Goal: Information Seeking & Learning: Check status

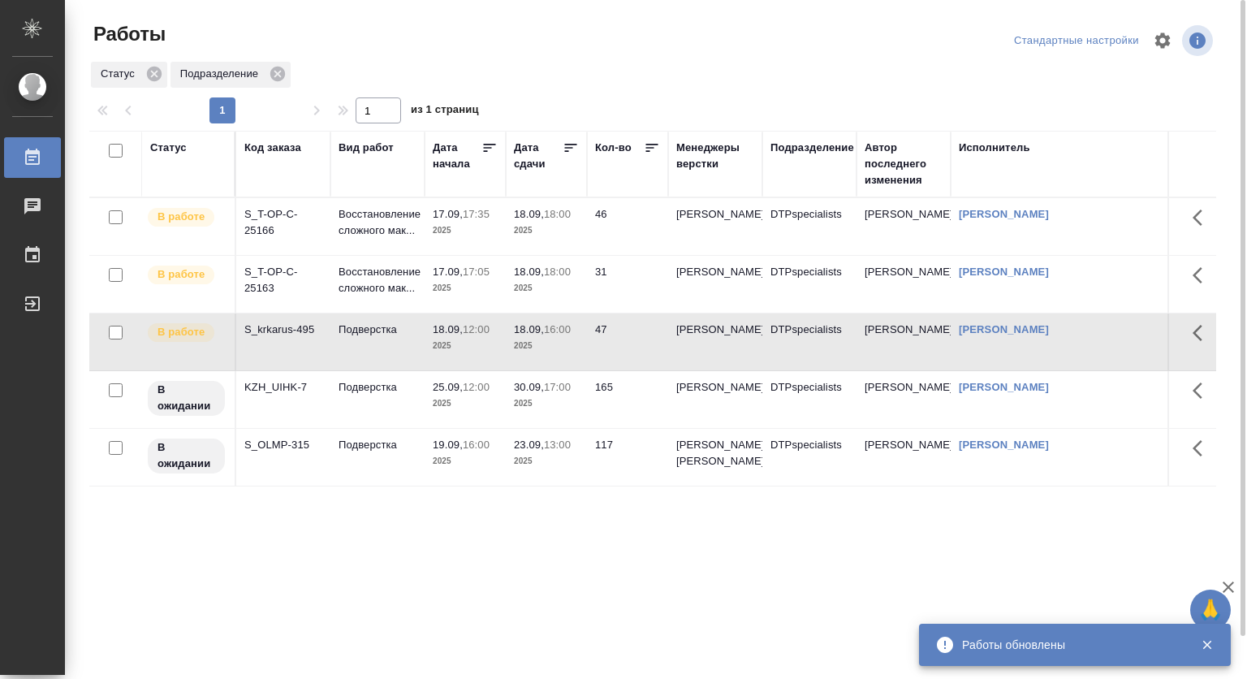
click at [822, 143] on div "Подразделение" at bounding box center [813, 148] width 84 height 16
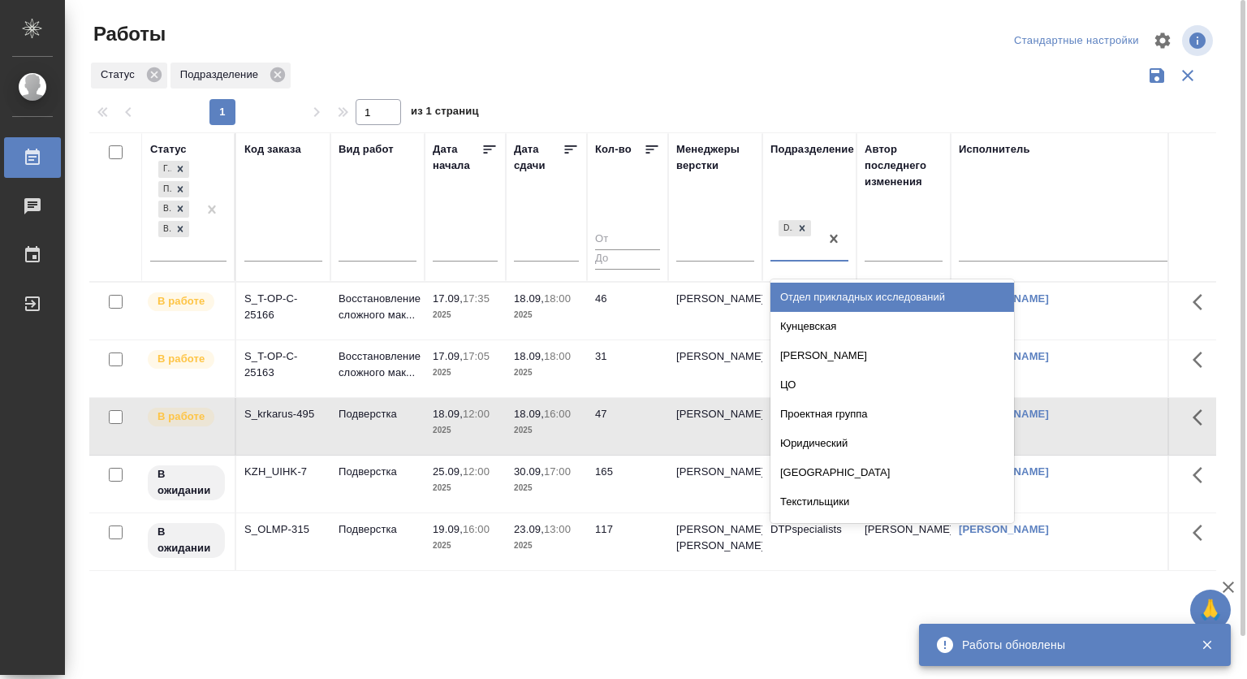
click at [779, 254] on div at bounding box center [780, 248] width 2 height 14
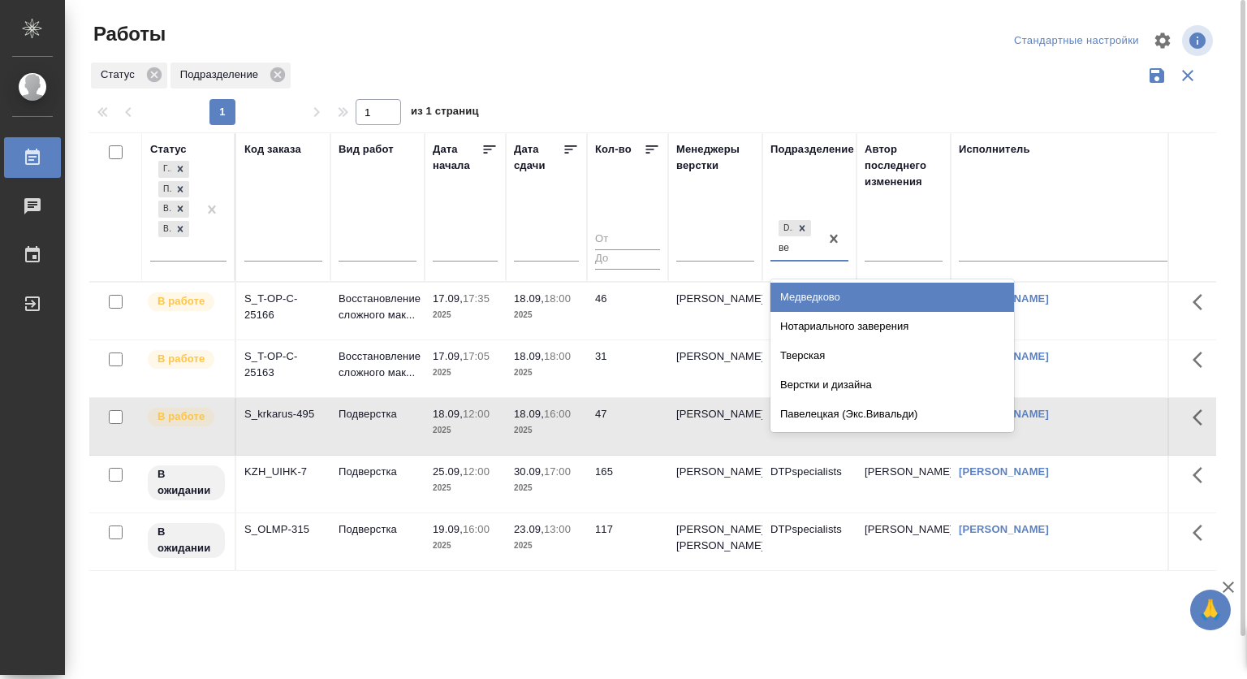
type input "вер"
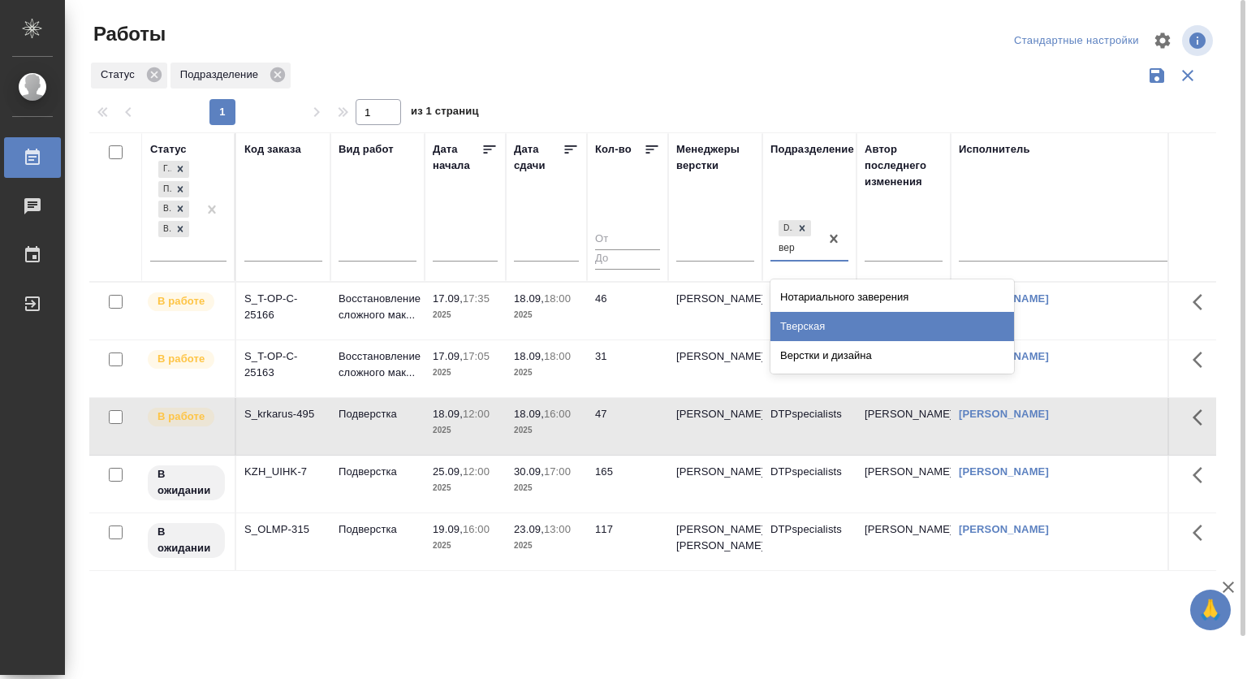
drag, startPoint x: 837, startPoint y: 347, endPoint x: 814, endPoint y: 244, distance: 105.8
click at [837, 348] on div "Верстки и дизайна" at bounding box center [893, 355] width 244 height 29
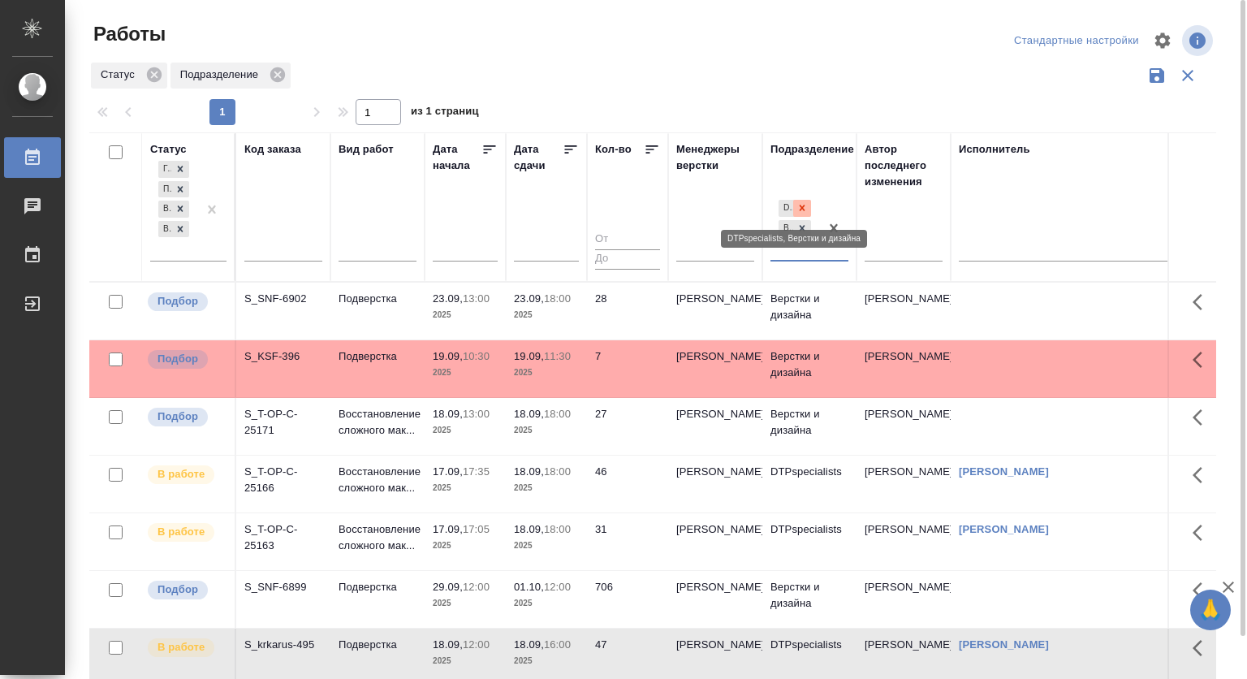
click at [799, 207] on icon at bounding box center [802, 207] width 11 height 11
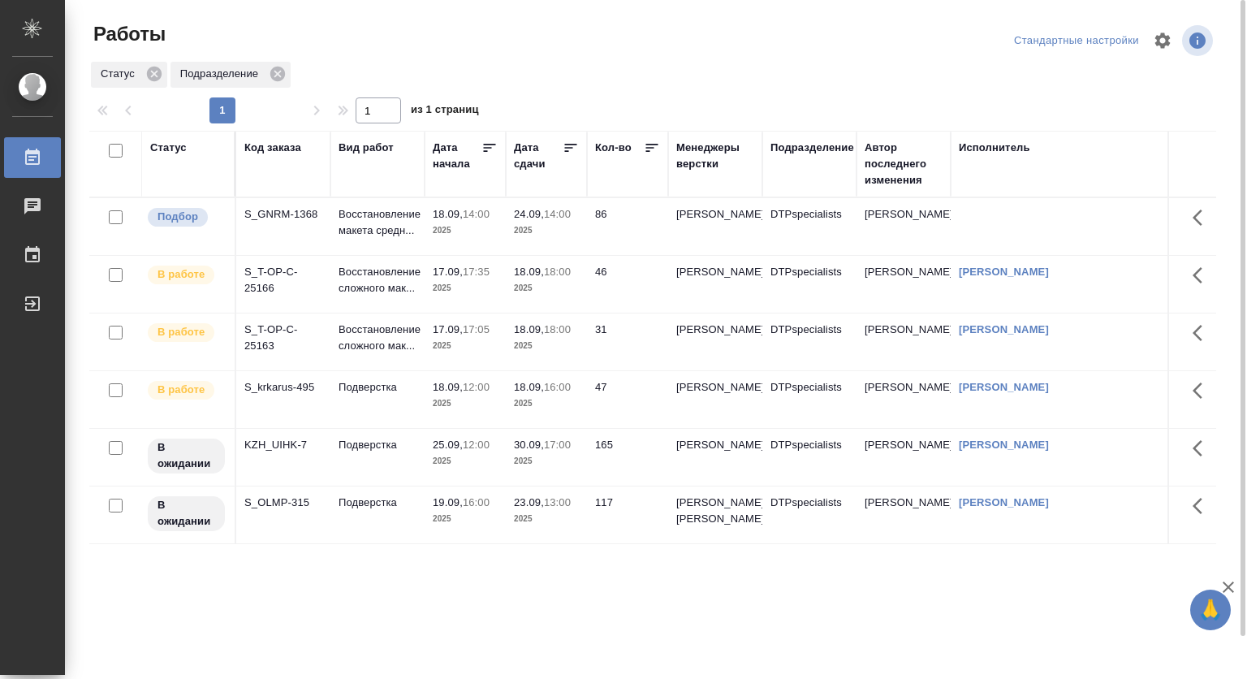
click at [805, 147] on div "Подразделение" at bounding box center [813, 148] width 84 height 16
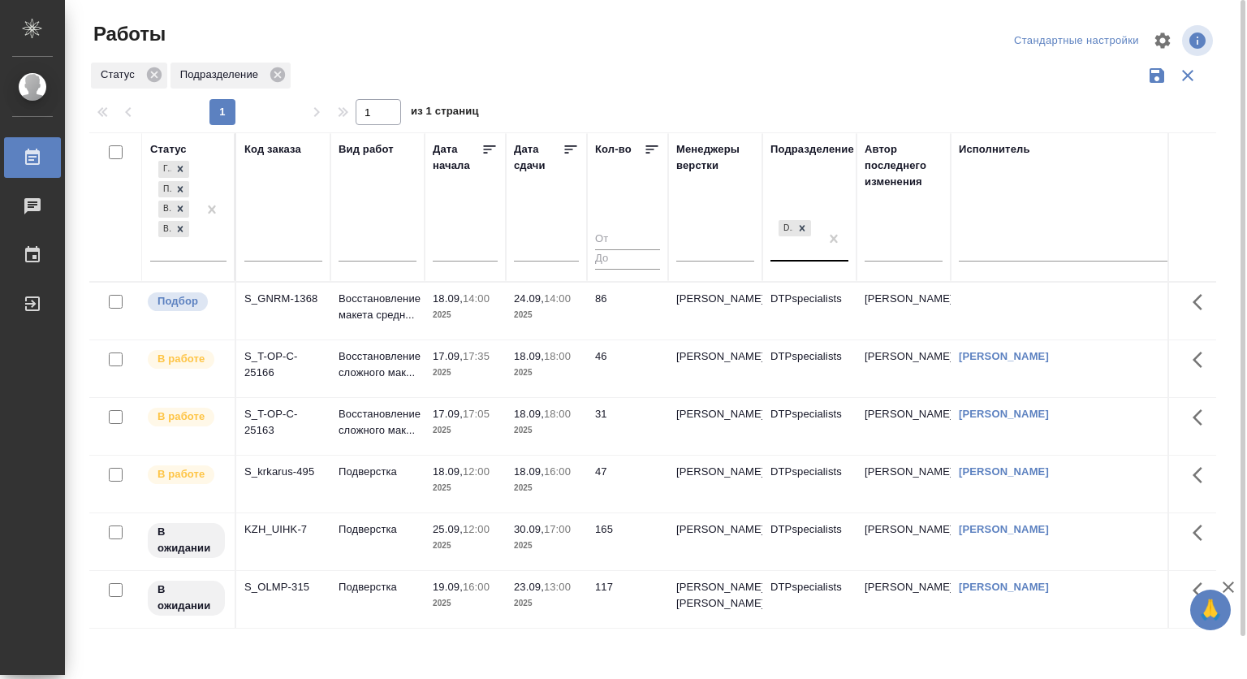
click at [802, 252] on div "DTPspecialists" at bounding box center [795, 239] width 49 height 44
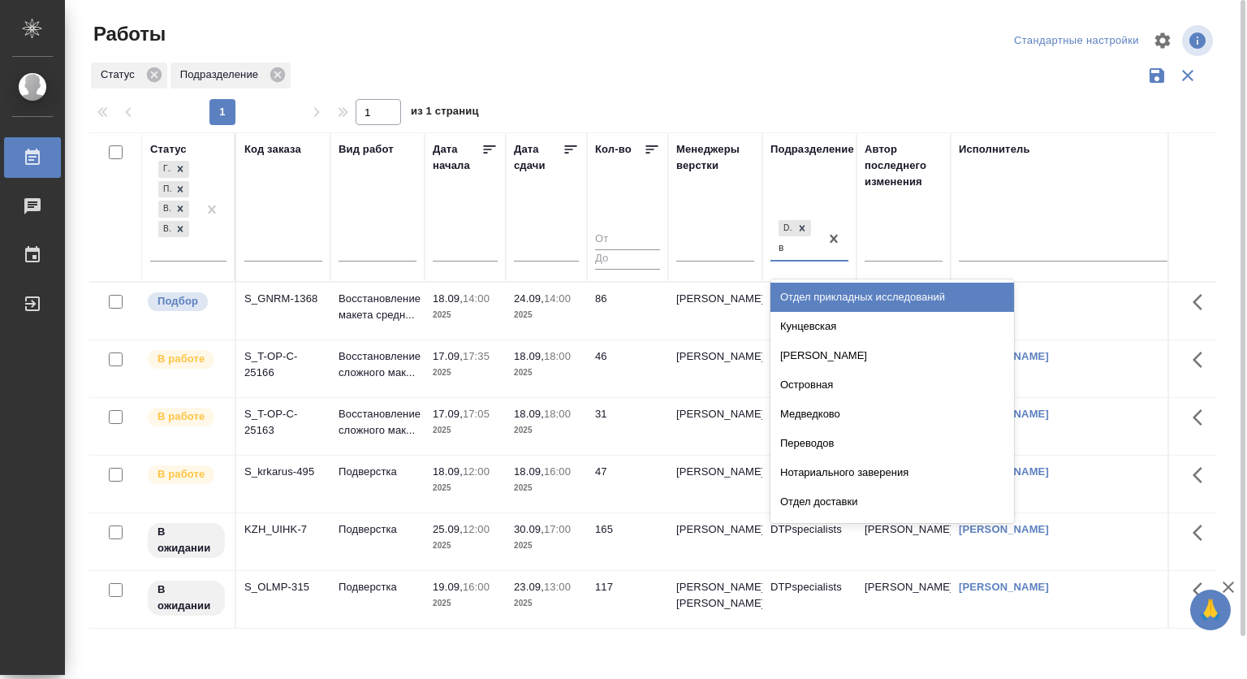
type input "ве"
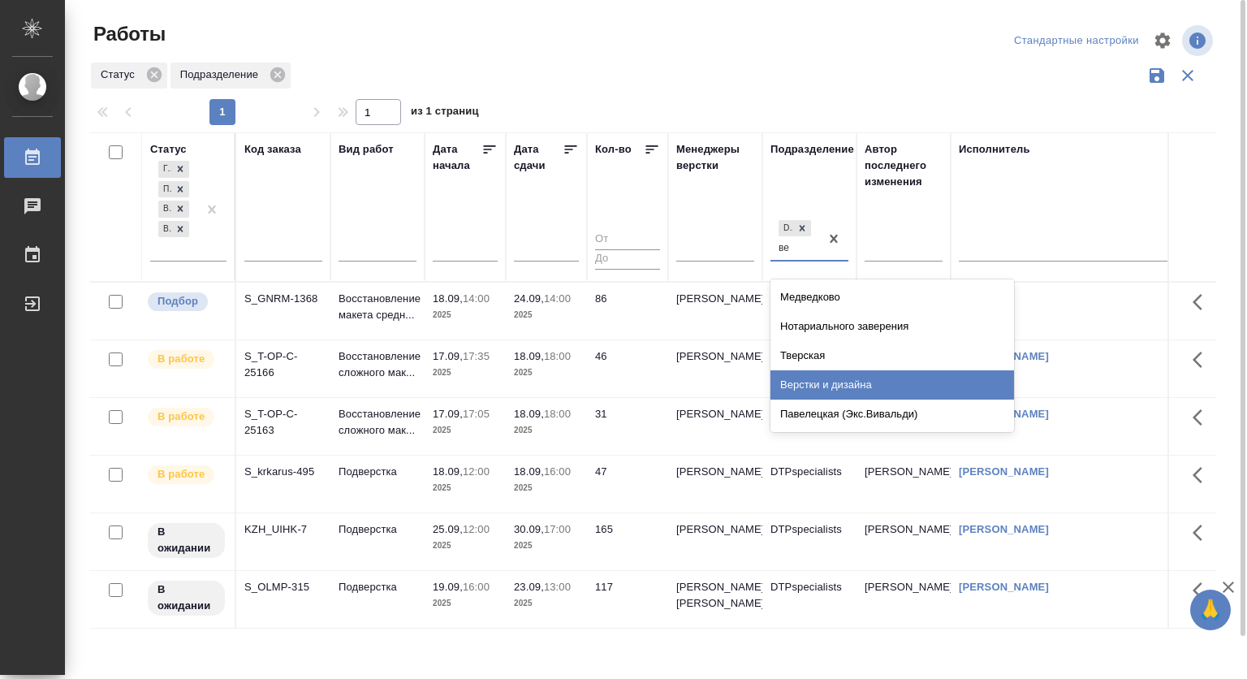
click at [818, 386] on div "Верстки и дизайна" at bounding box center [893, 384] width 244 height 29
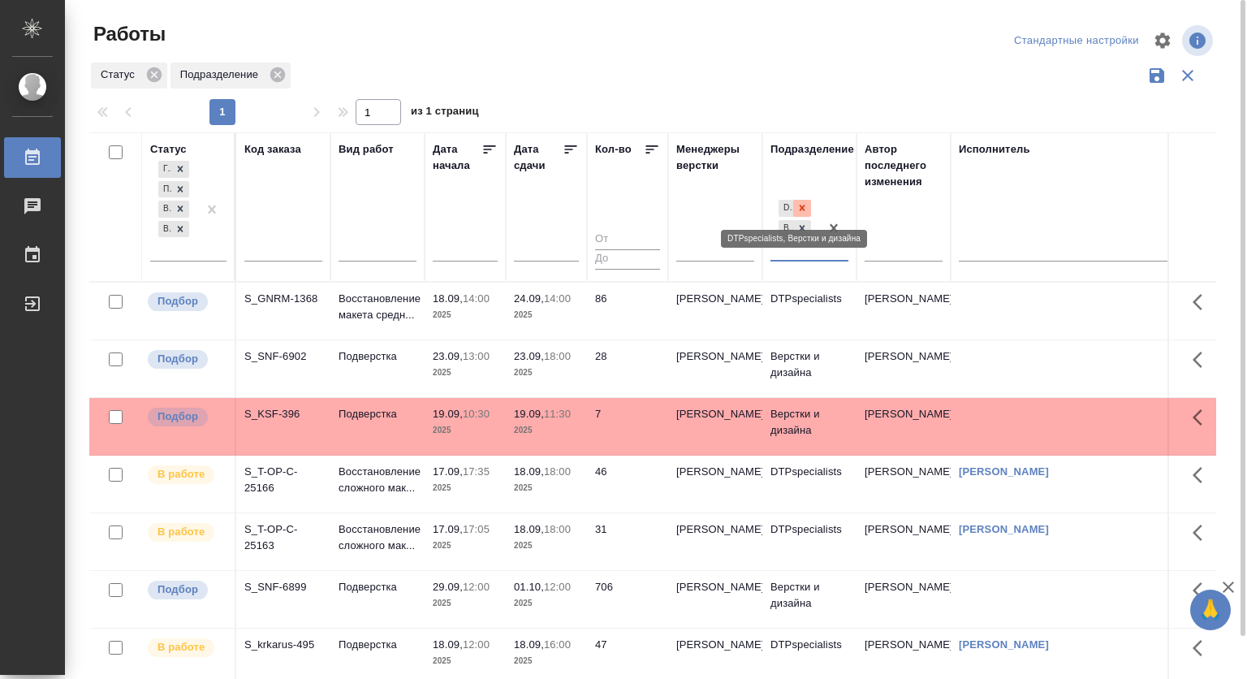
click at [802, 208] on icon at bounding box center [803, 208] width 6 height 6
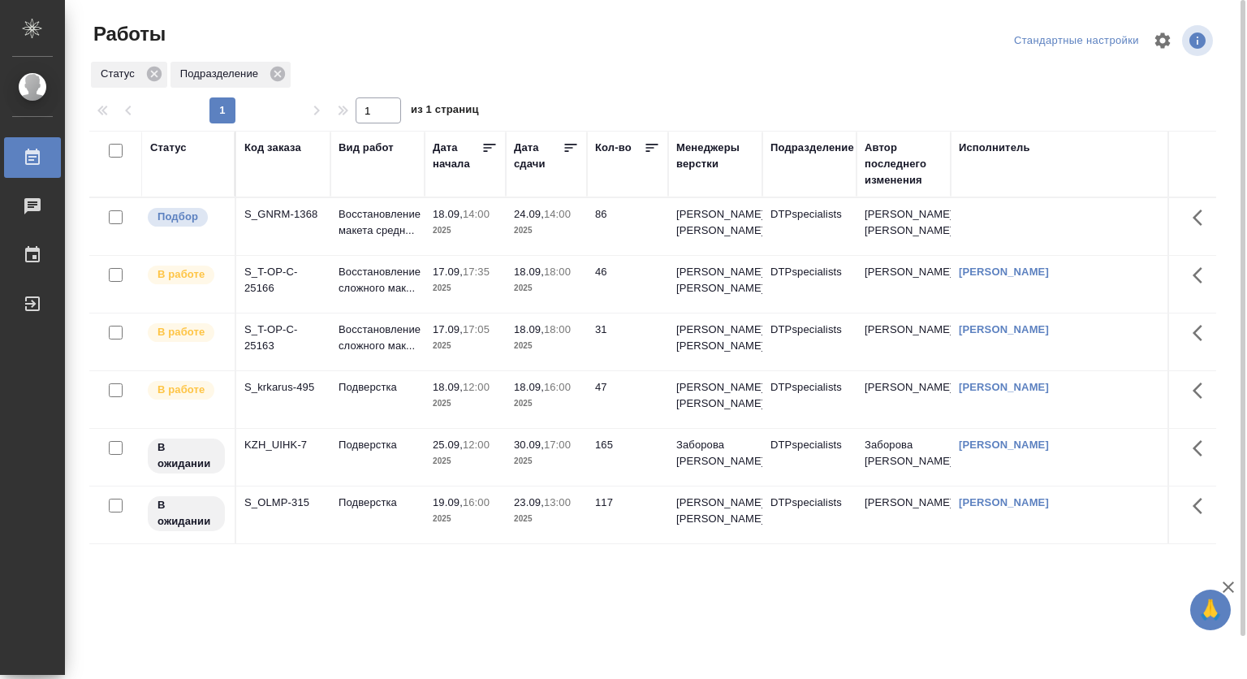
click at [533, 220] on p "24.09," at bounding box center [529, 214] width 30 height 12
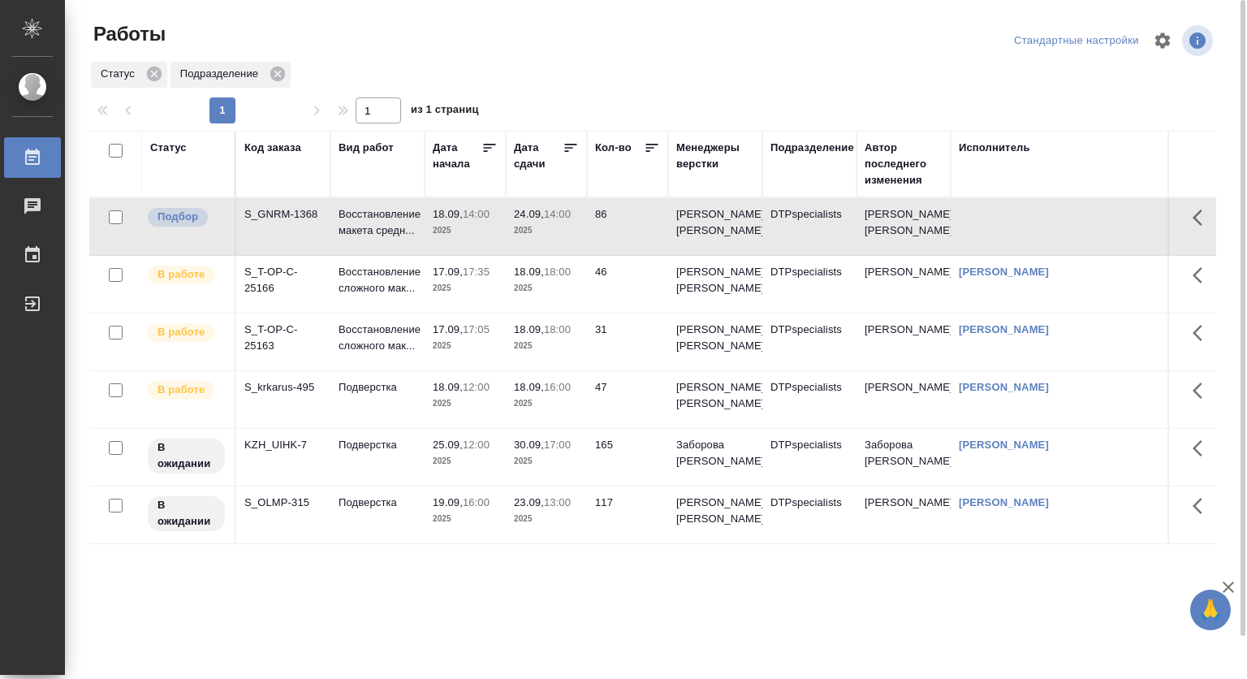
click at [533, 220] on p "24.09," at bounding box center [529, 214] width 30 height 12
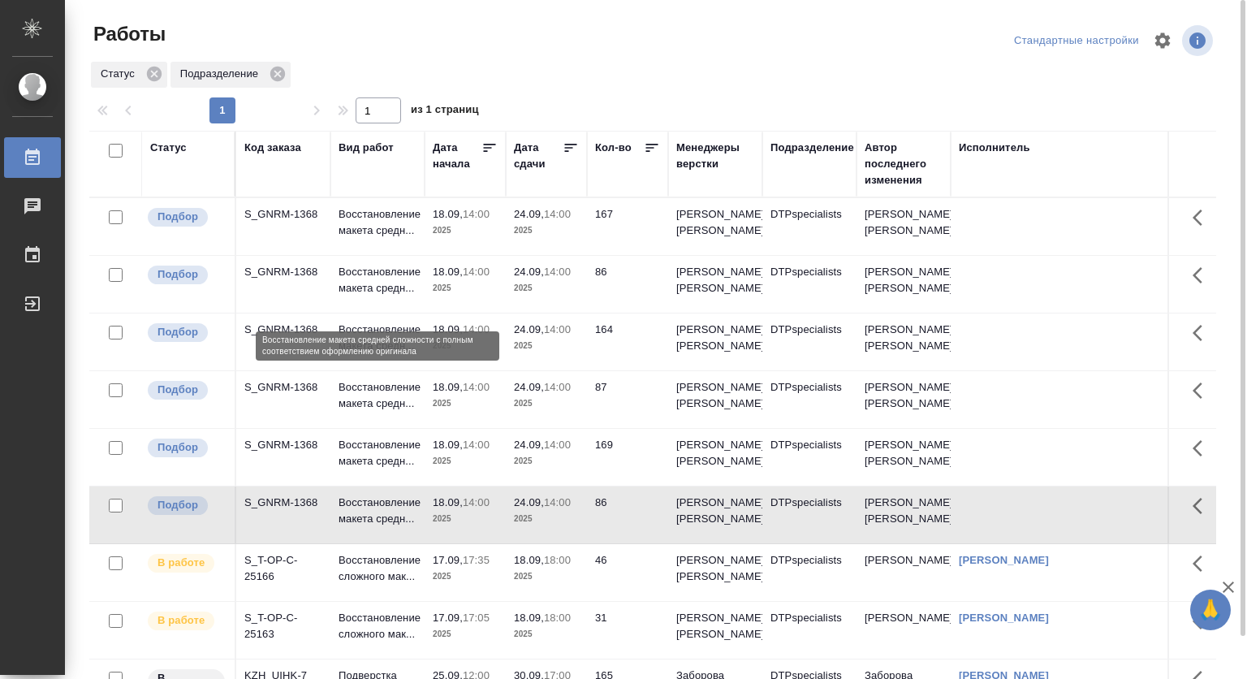
click at [349, 289] on p "Восстановление макета средн..." at bounding box center [378, 280] width 78 height 32
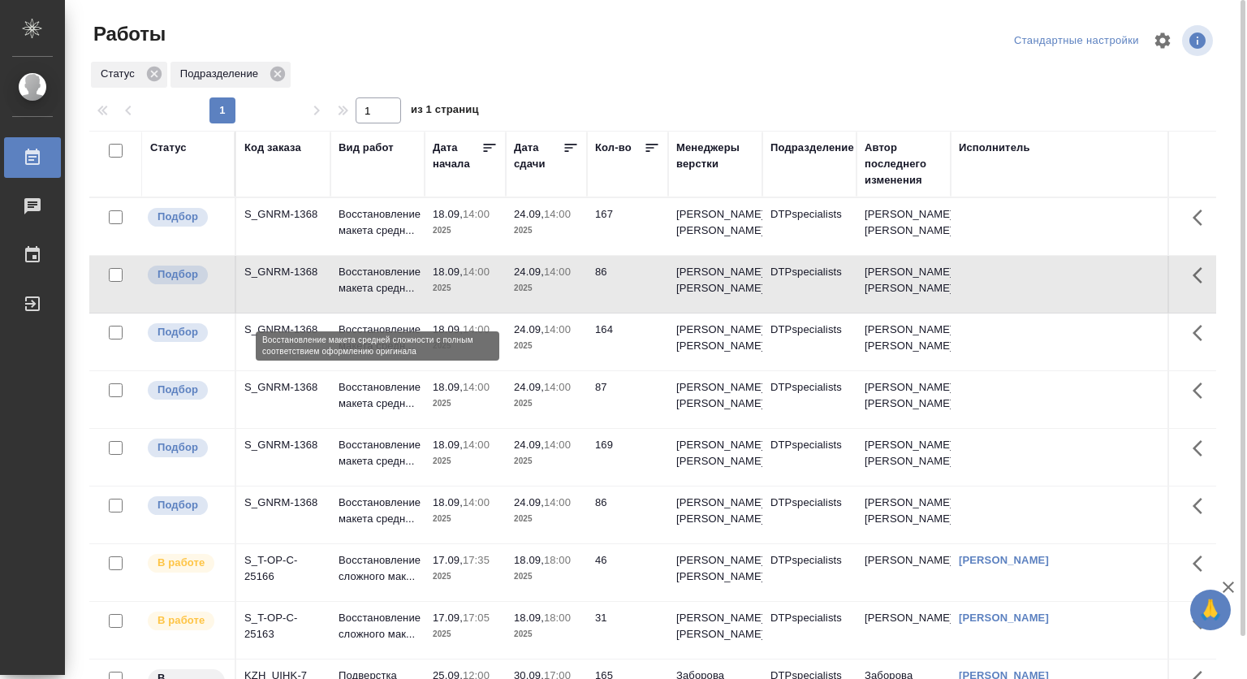
click at [349, 289] on p "Восстановление макета средн..." at bounding box center [378, 280] width 78 height 32
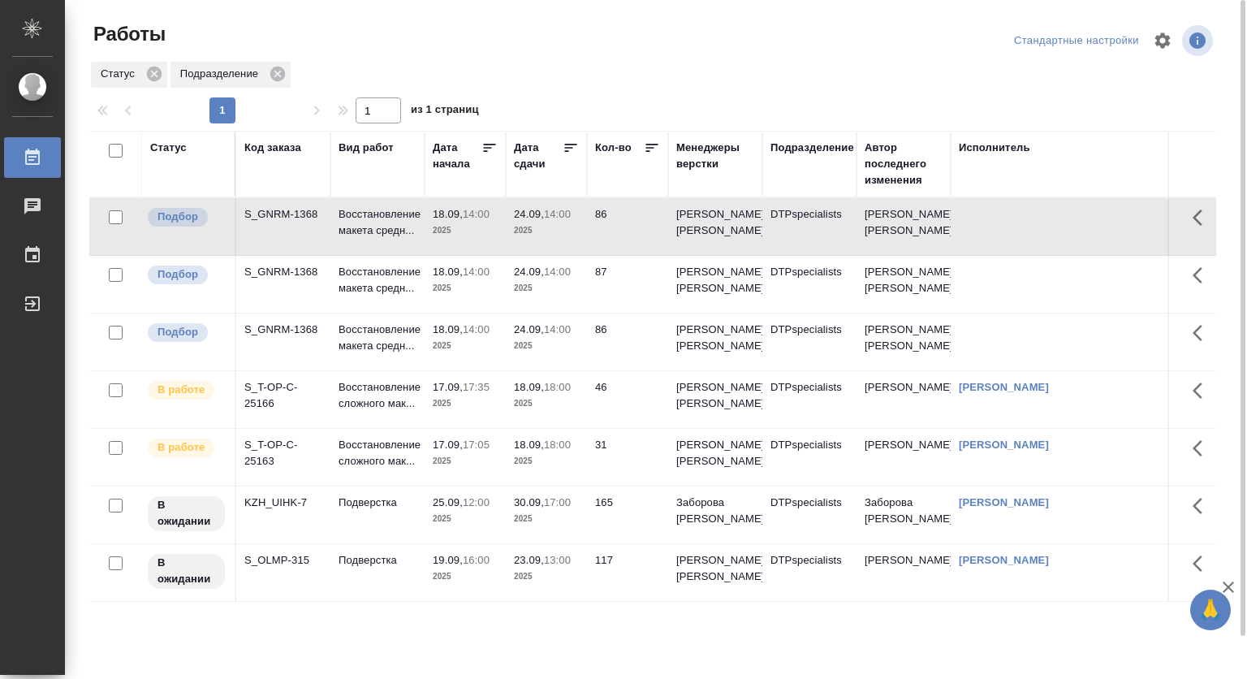
click at [887, 78] on div "Статус Подразделение" at bounding box center [652, 74] width 1127 height 29
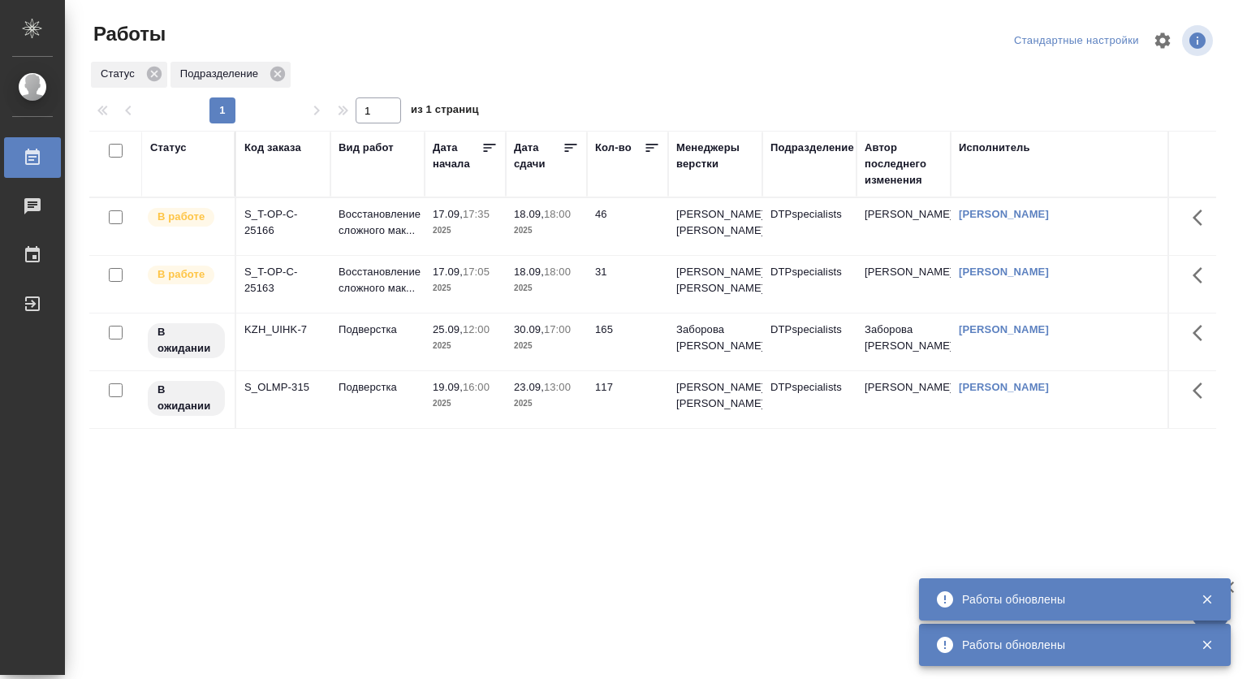
click at [843, 149] on div "Подразделение" at bounding box center [813, 148] width 84 height 16
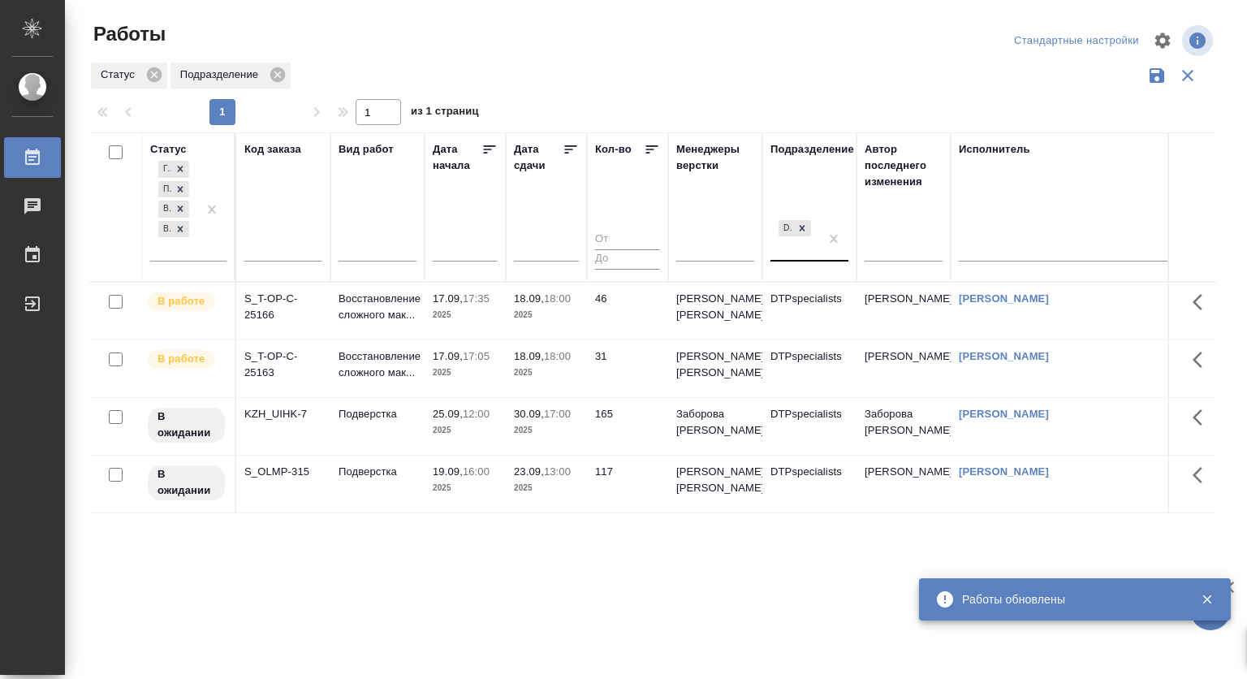
click at [816, 257] on div "DTPspecialists" at bounding box center [795, 239] width 49 height 44
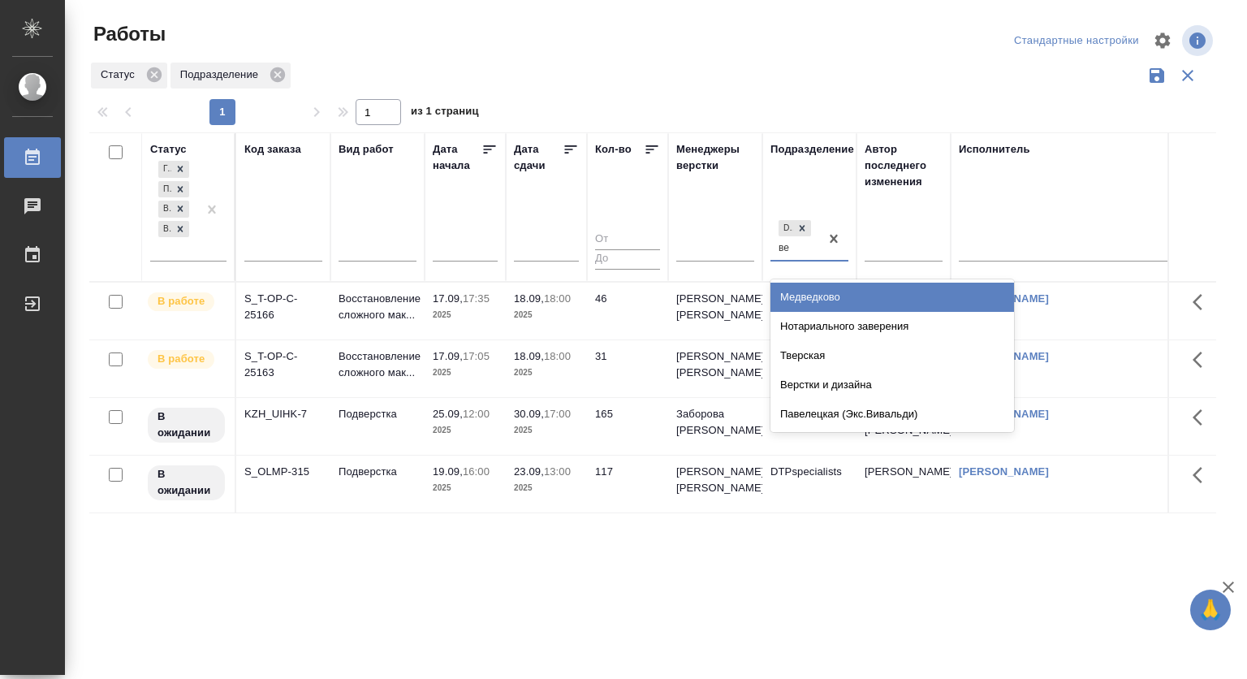
type input "вер"
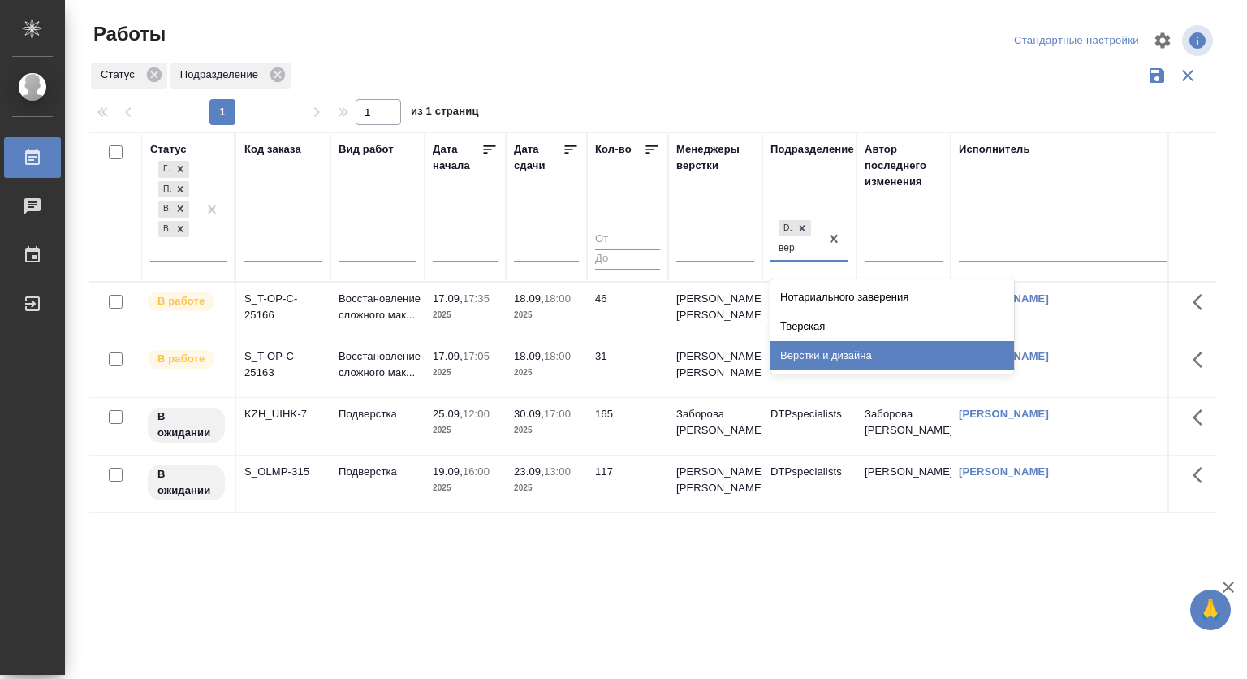
click at [835, 349] on div "Верстки и дизайна" at bounding box center [893, 355] width 244 height 29
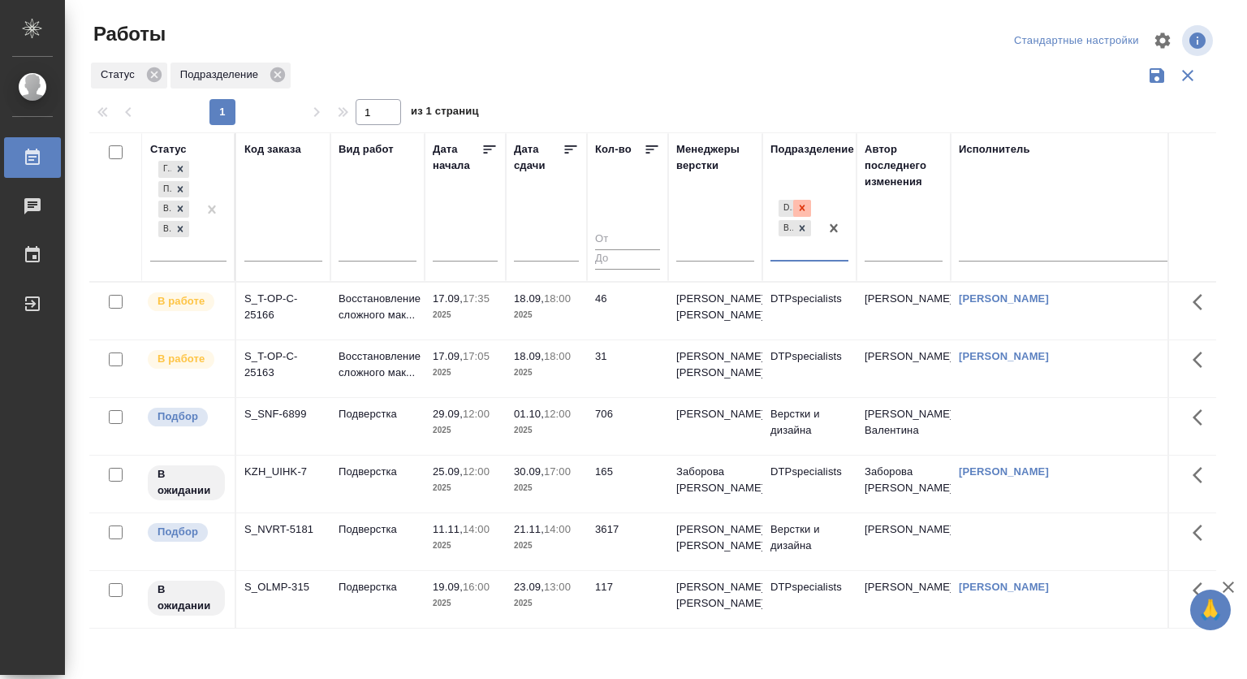
click at [802, 211] on icon at bounding box center [802, 207] width 11 height 11
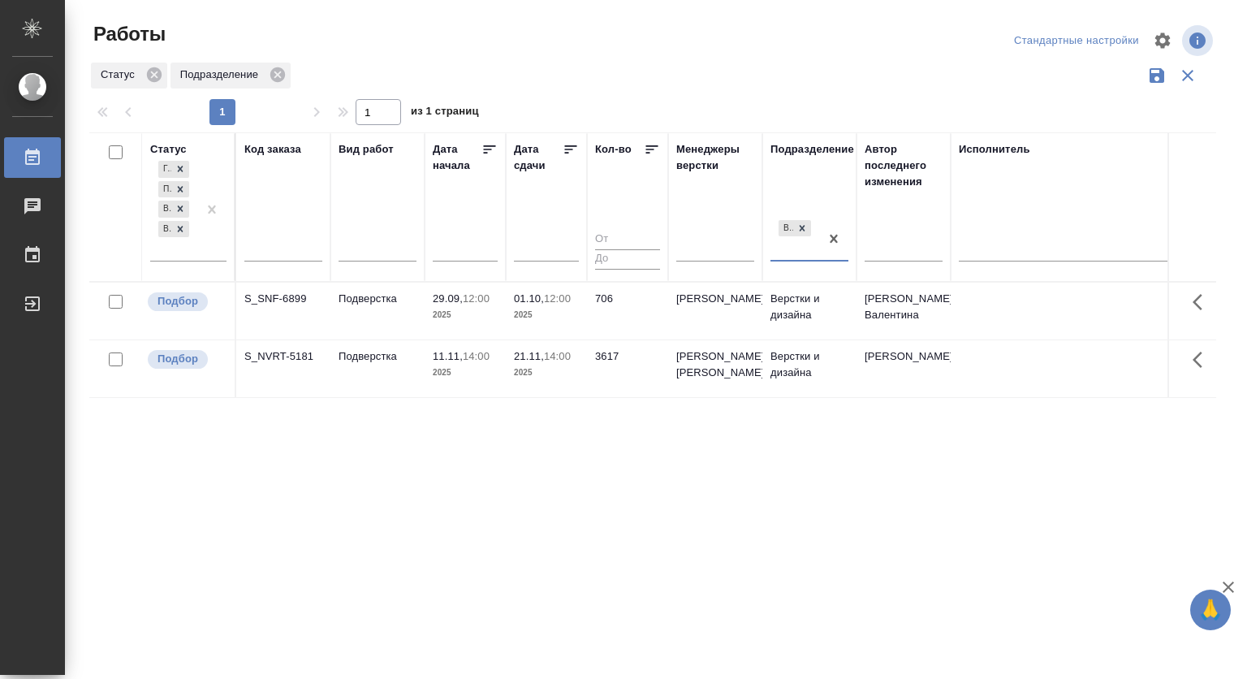
click at [800, 253] on div "Верстки и дизайна" at bounding box center [795, 239] width 49 height 44
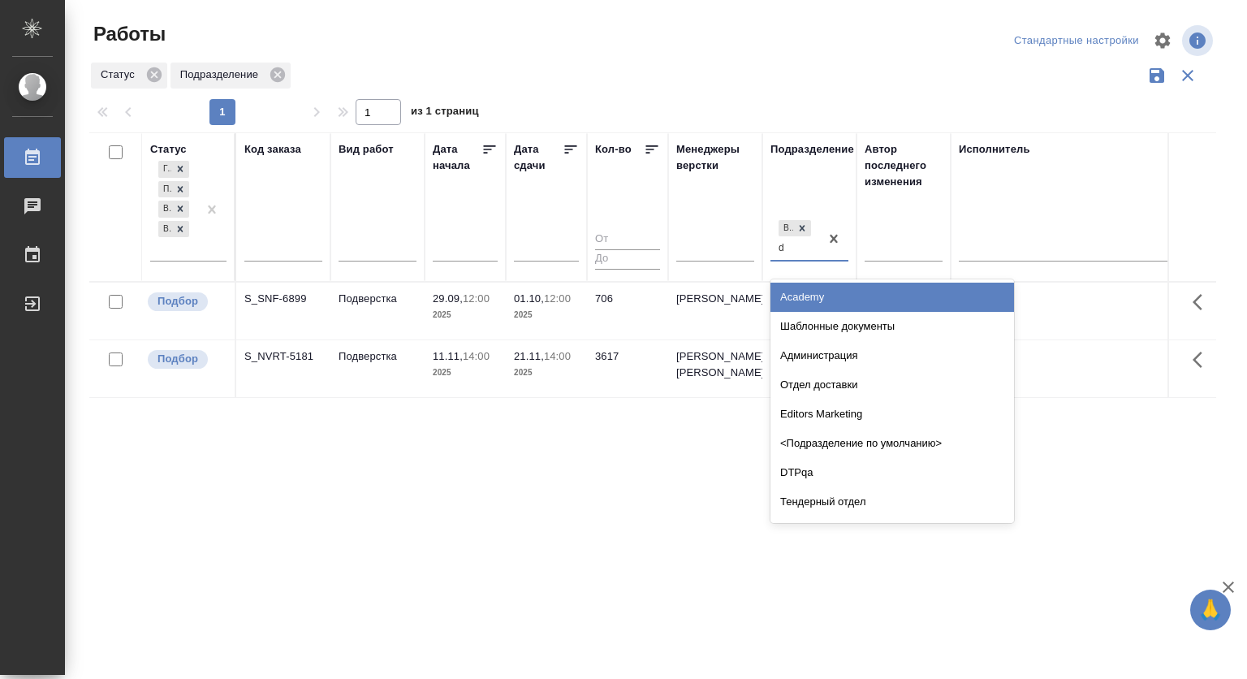
type input "dt"
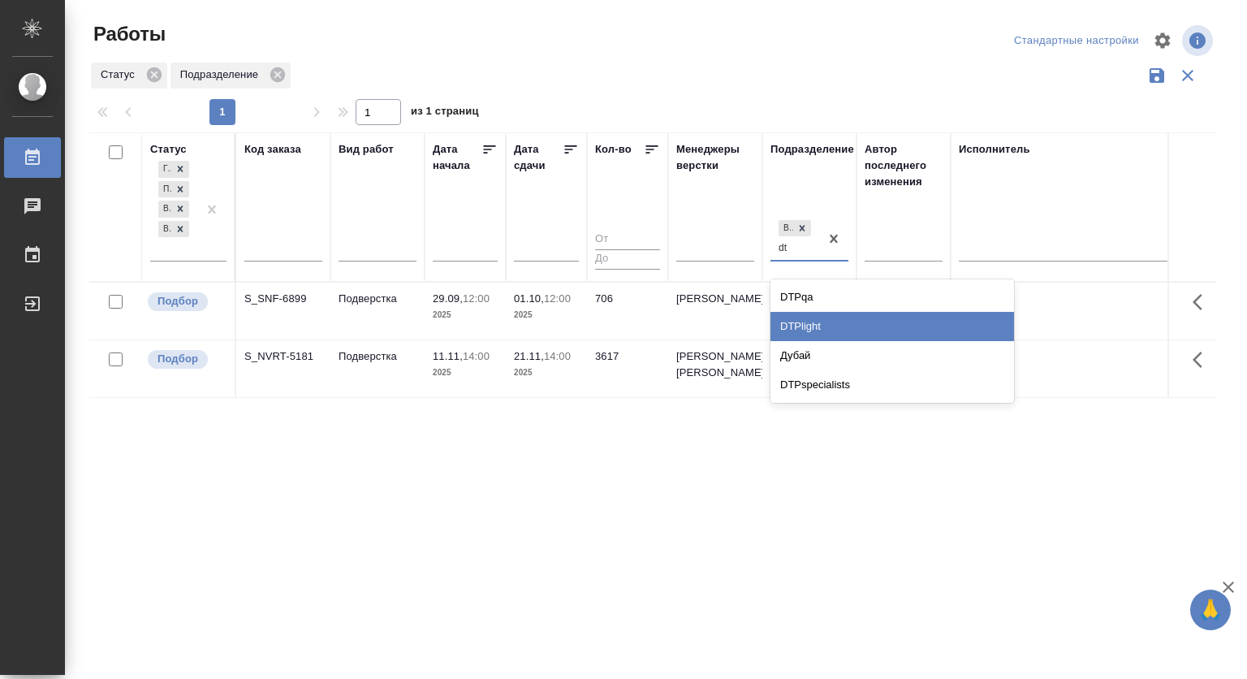
click at [818, 319] on div "DTPlight" at bounding box center [893, 326] width 244 height 29
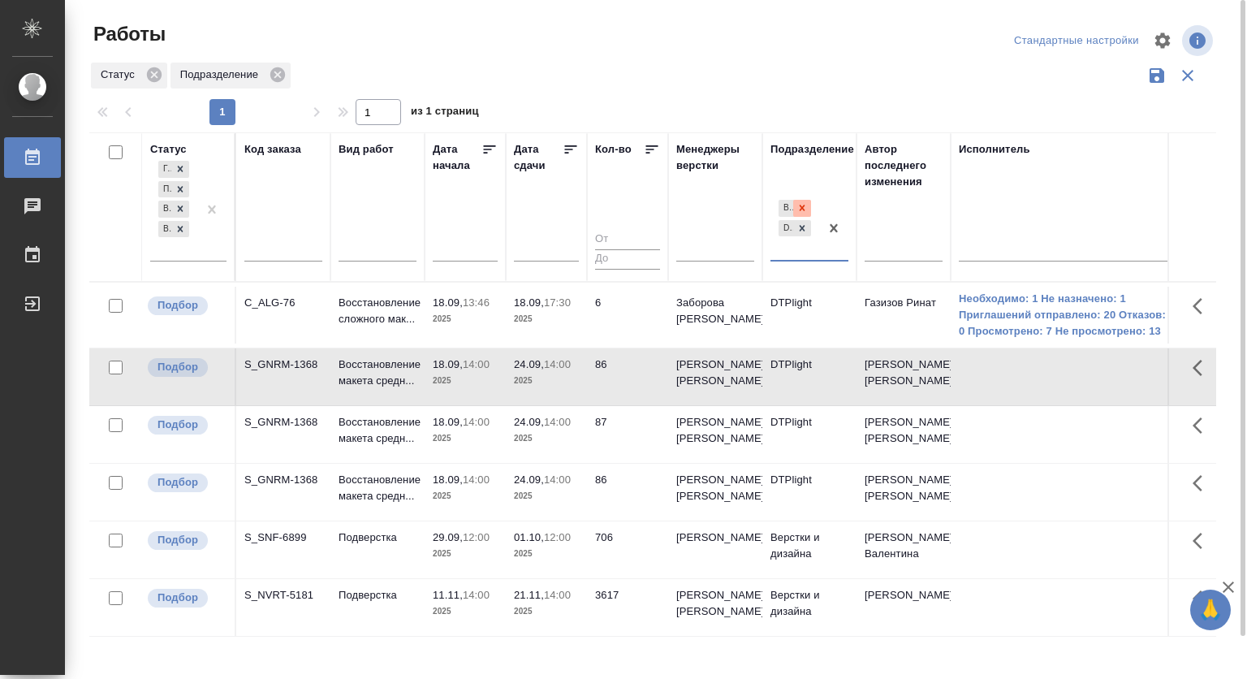
click at [806, 207] on icon at bounding box center [802, 207] width 11 height 11
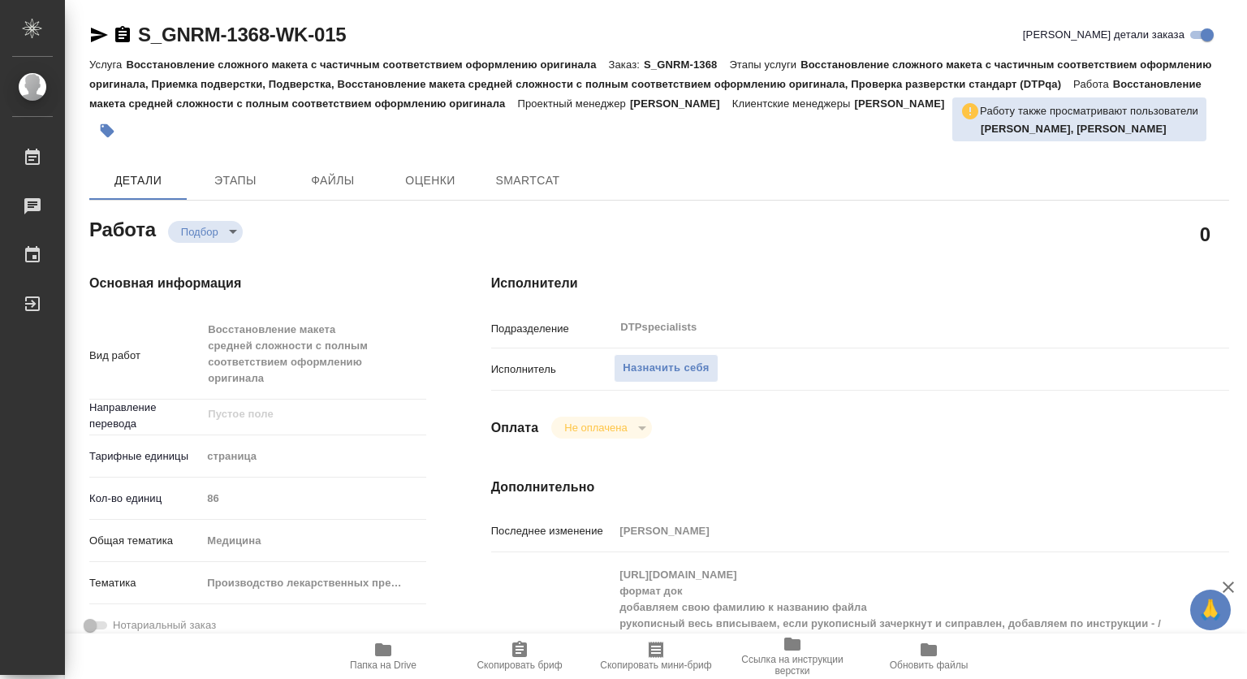
type textarea "x"
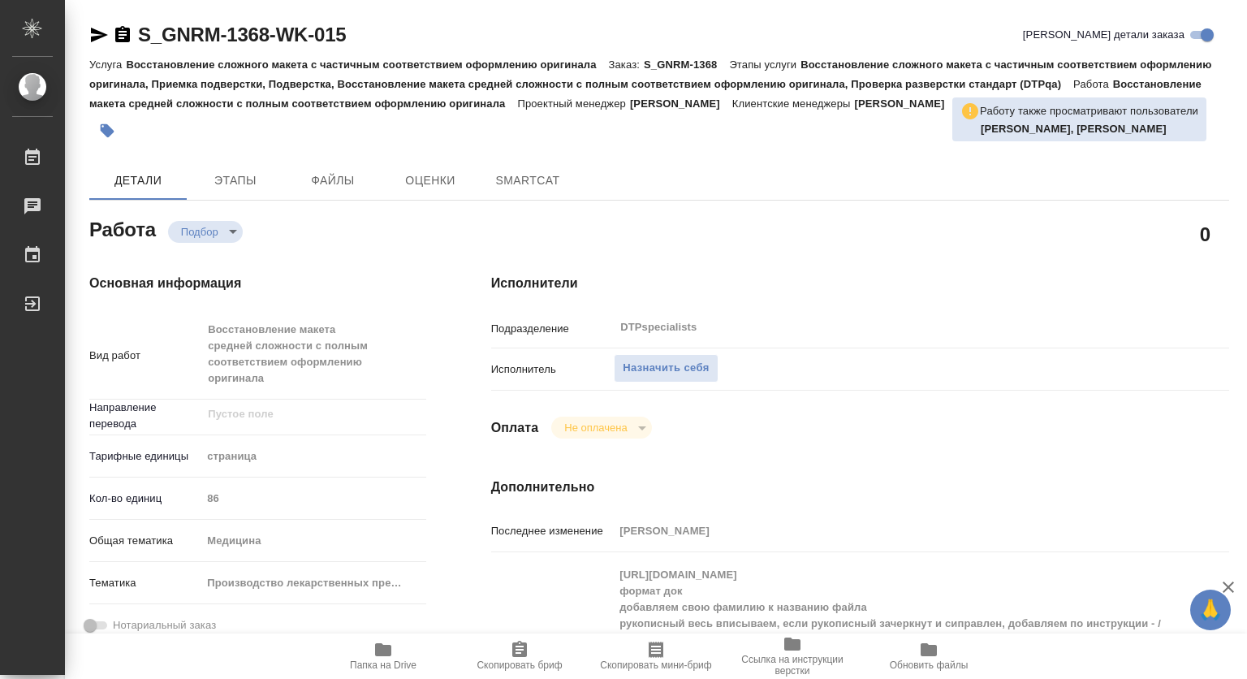
type textarea "x"
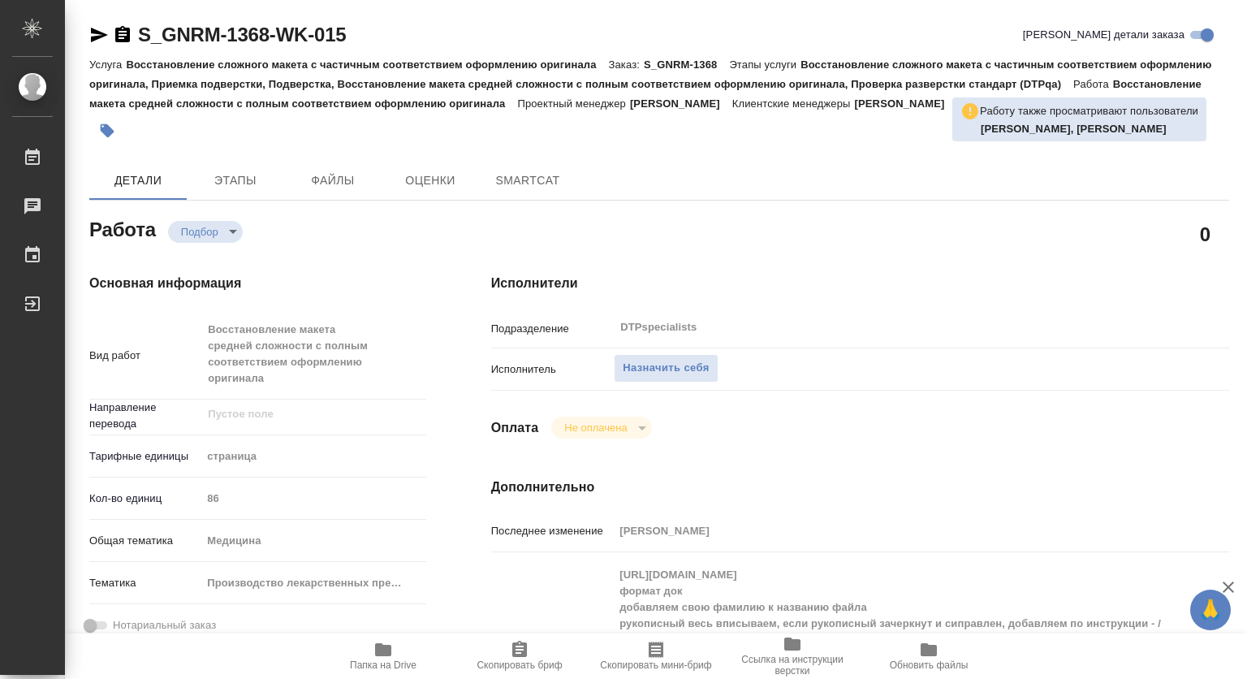
type textarea "x"
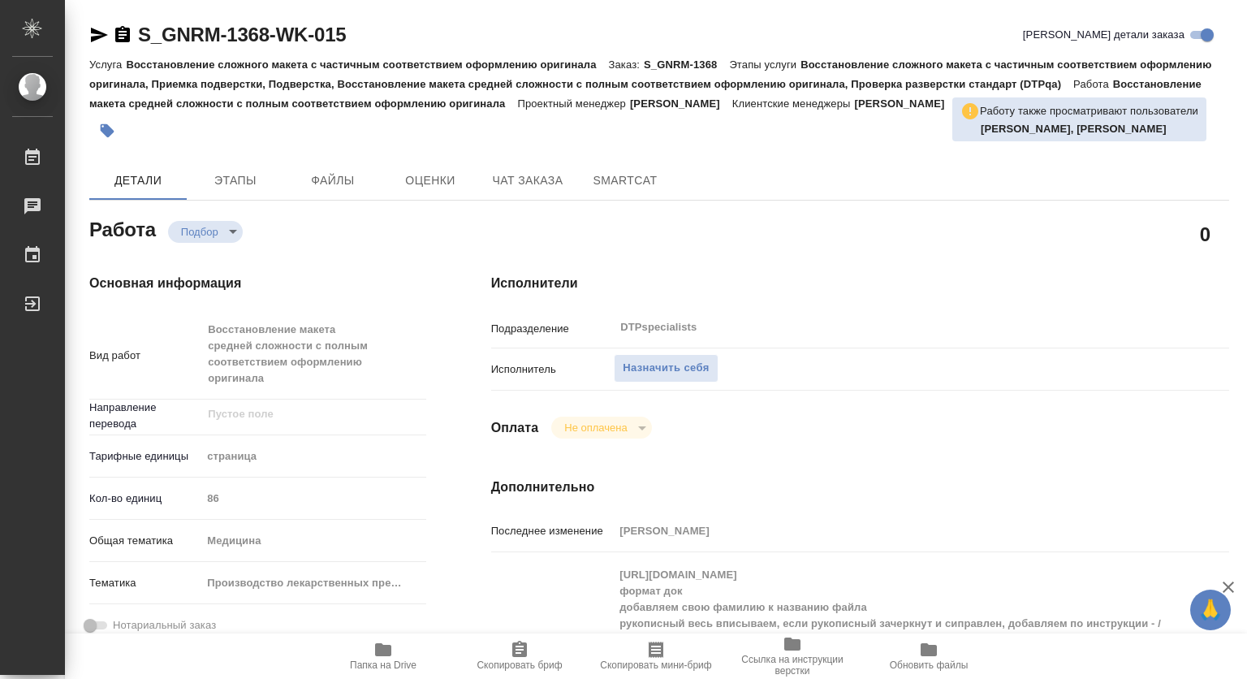
scroll to position [81, 0]
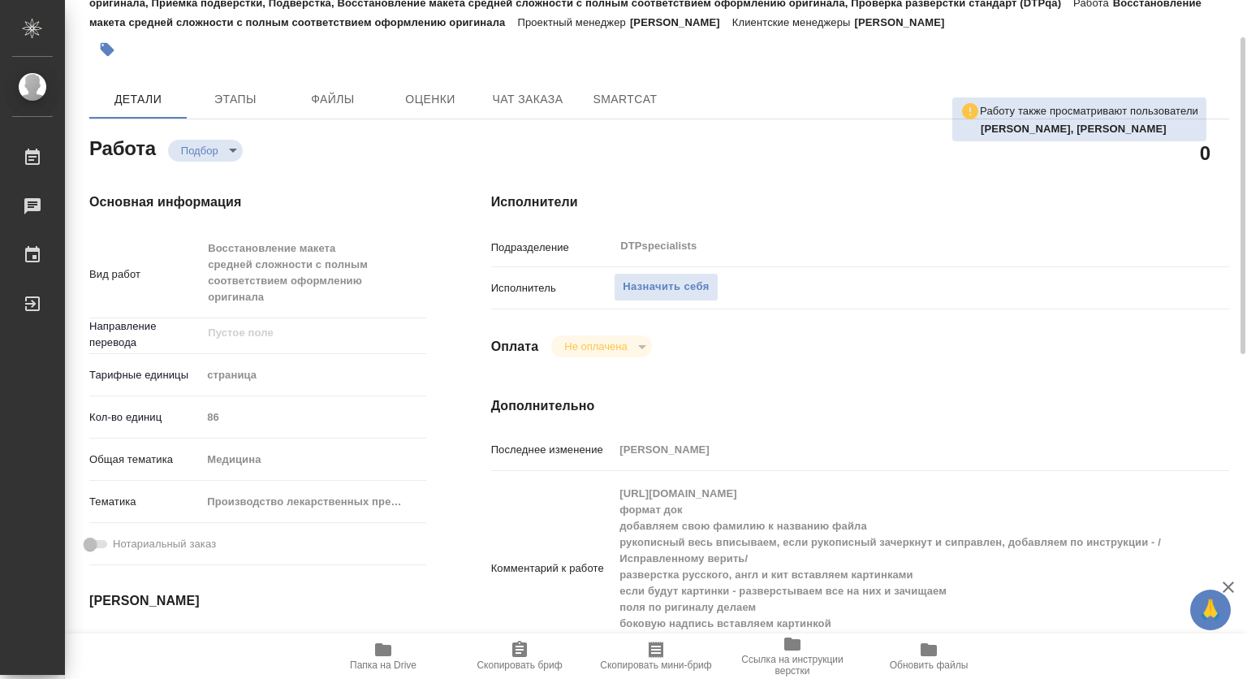
type textarea "x"
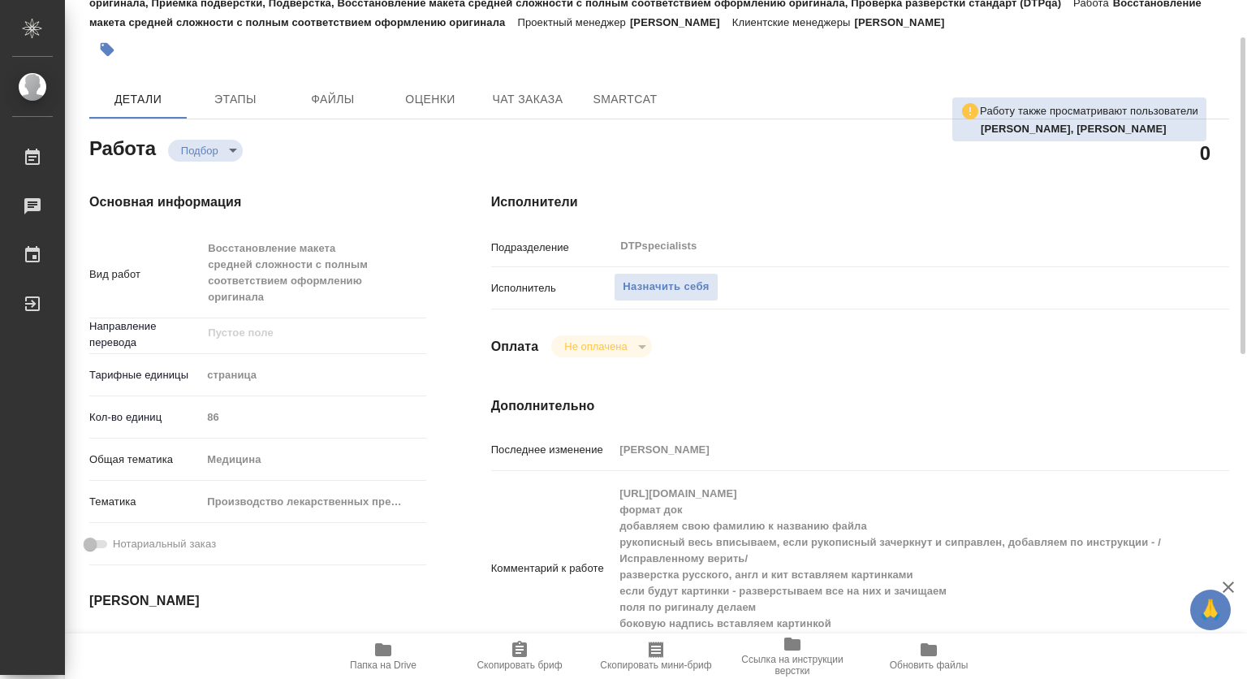
type textarea "x"
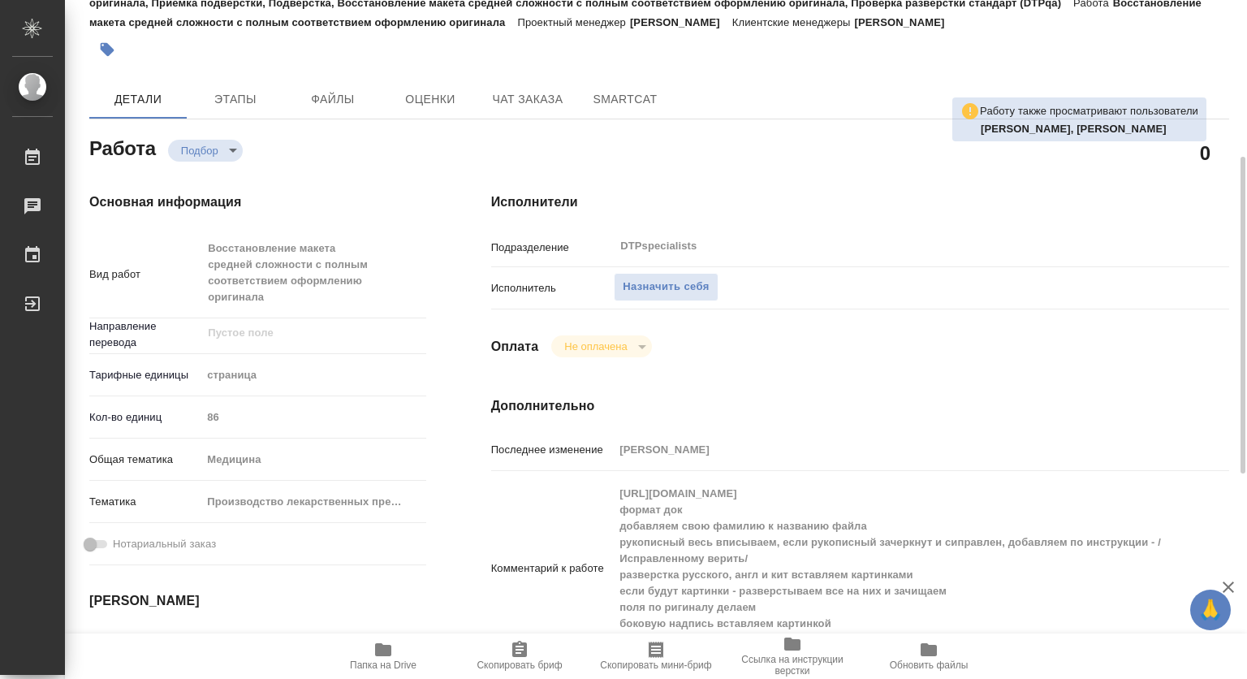
scroll to position [162, 0]
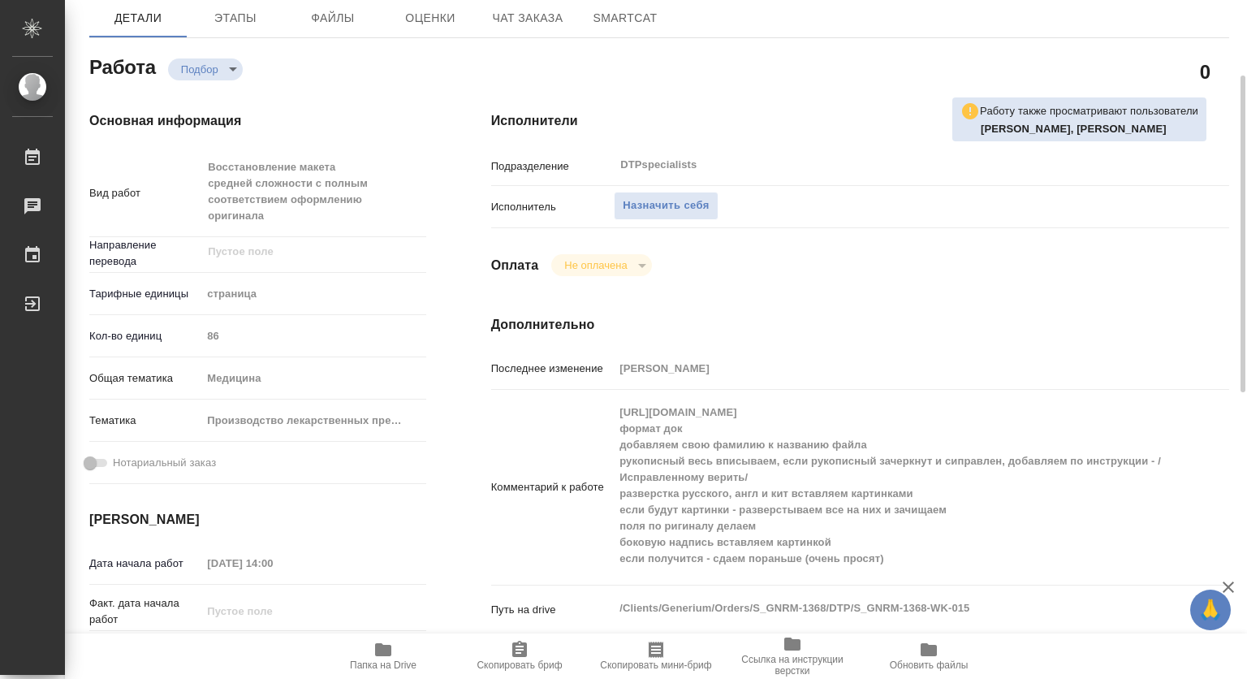
click at [385, 650] on icon "button" at bounding box center [383, 649] width 16 height 13
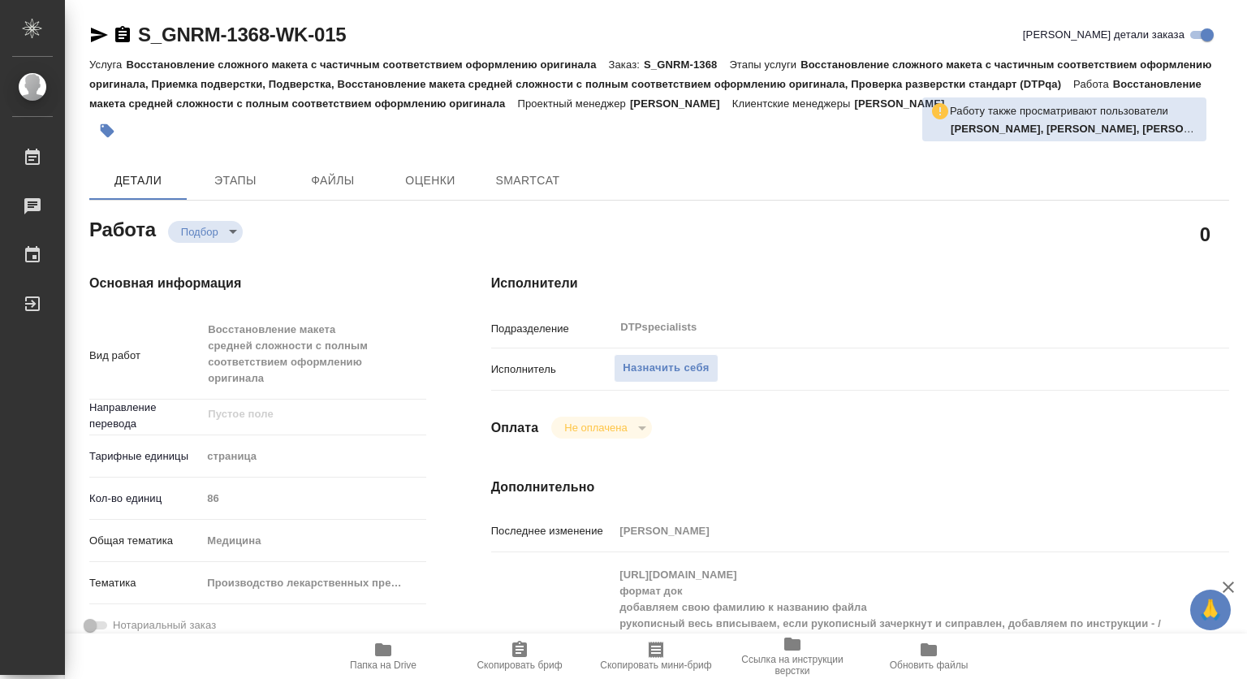
type textarea "x"
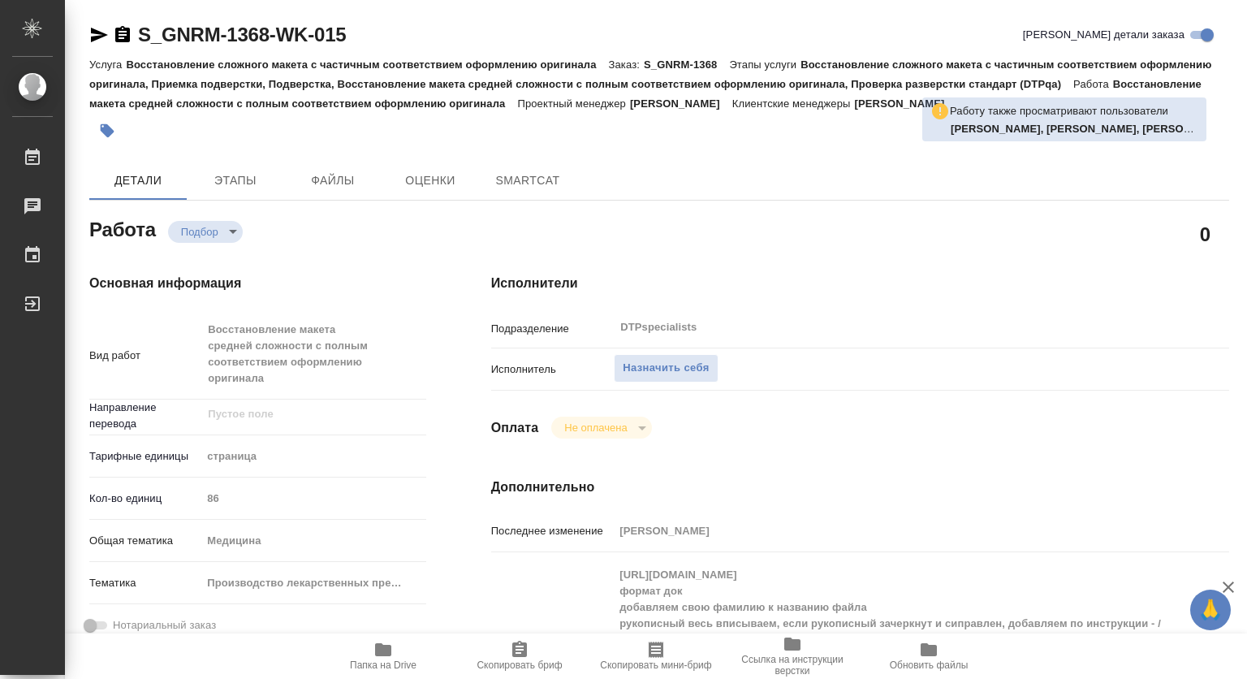
type textarea "x"
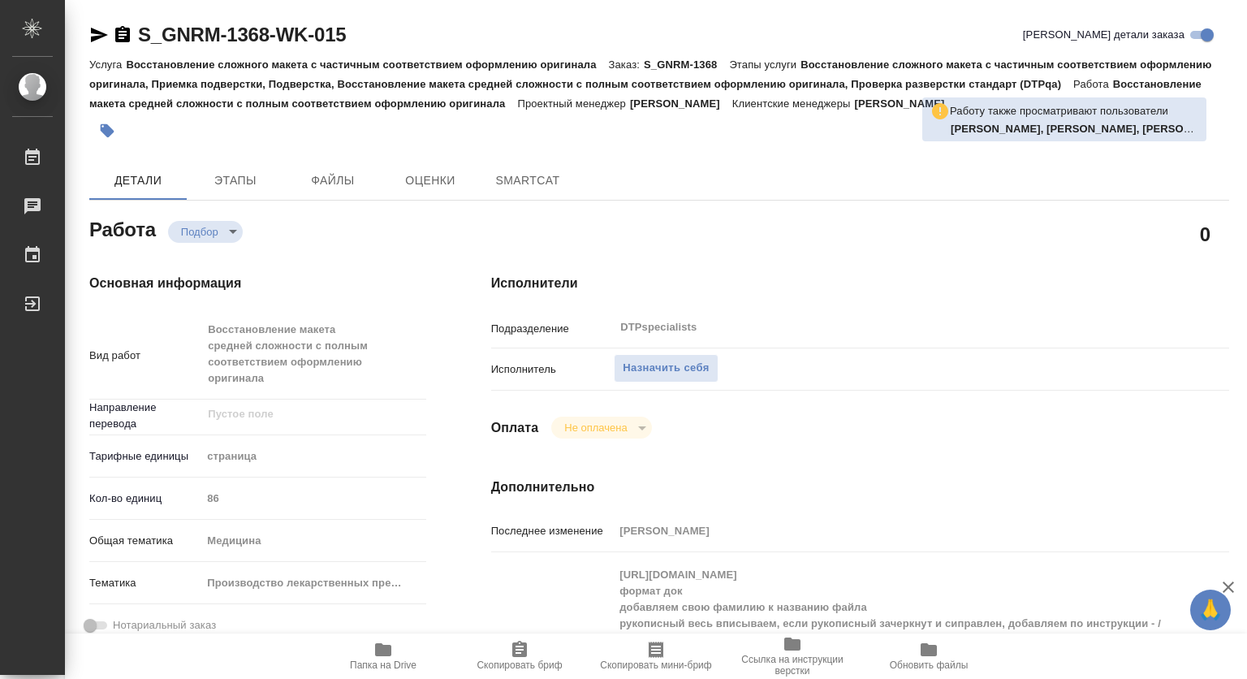
type textarea "x"
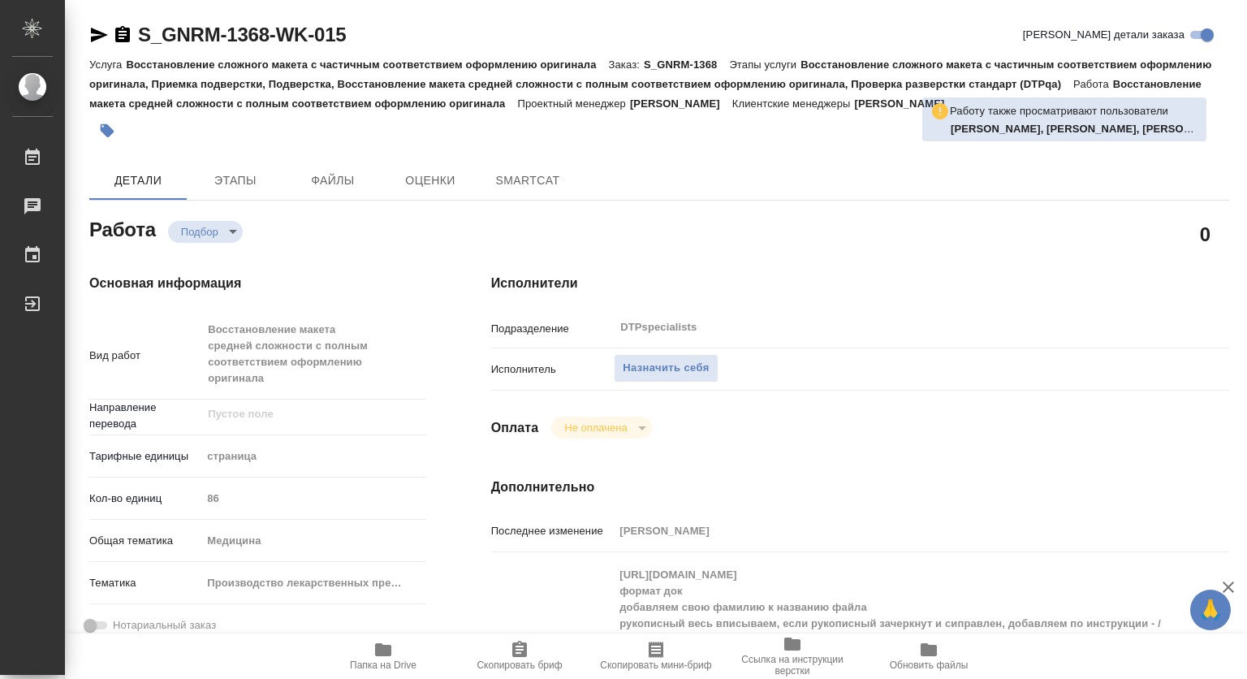
type textarea "x"
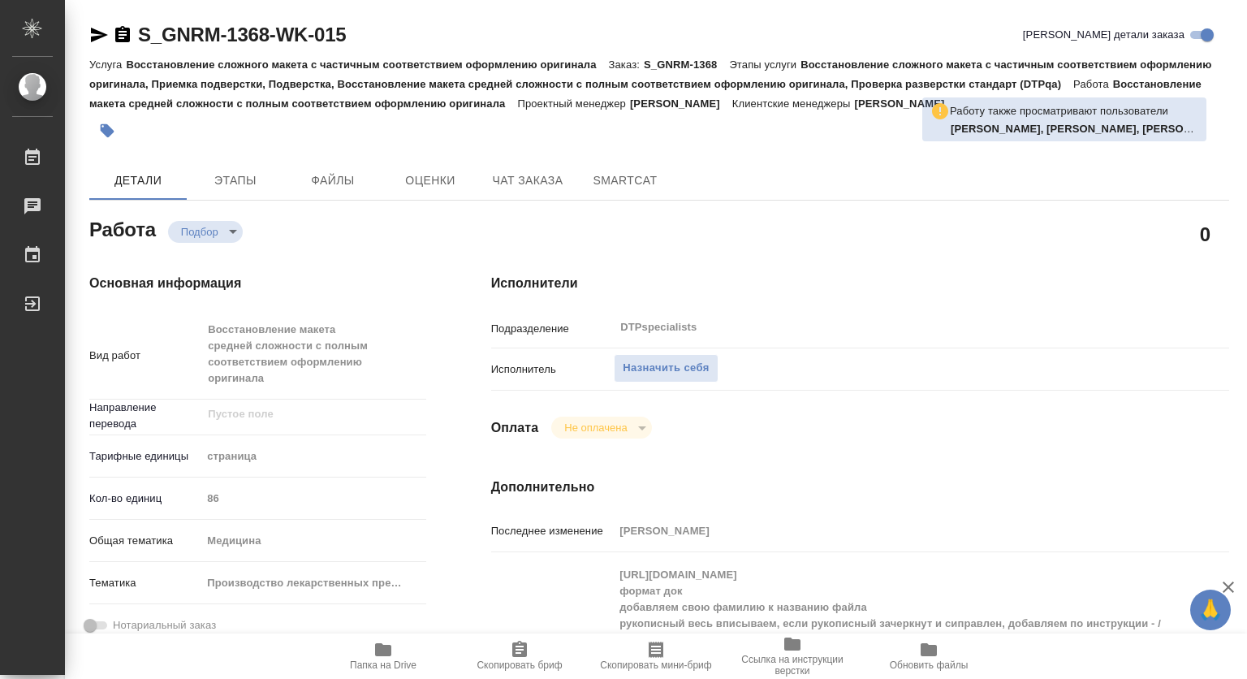
type textarea "x"
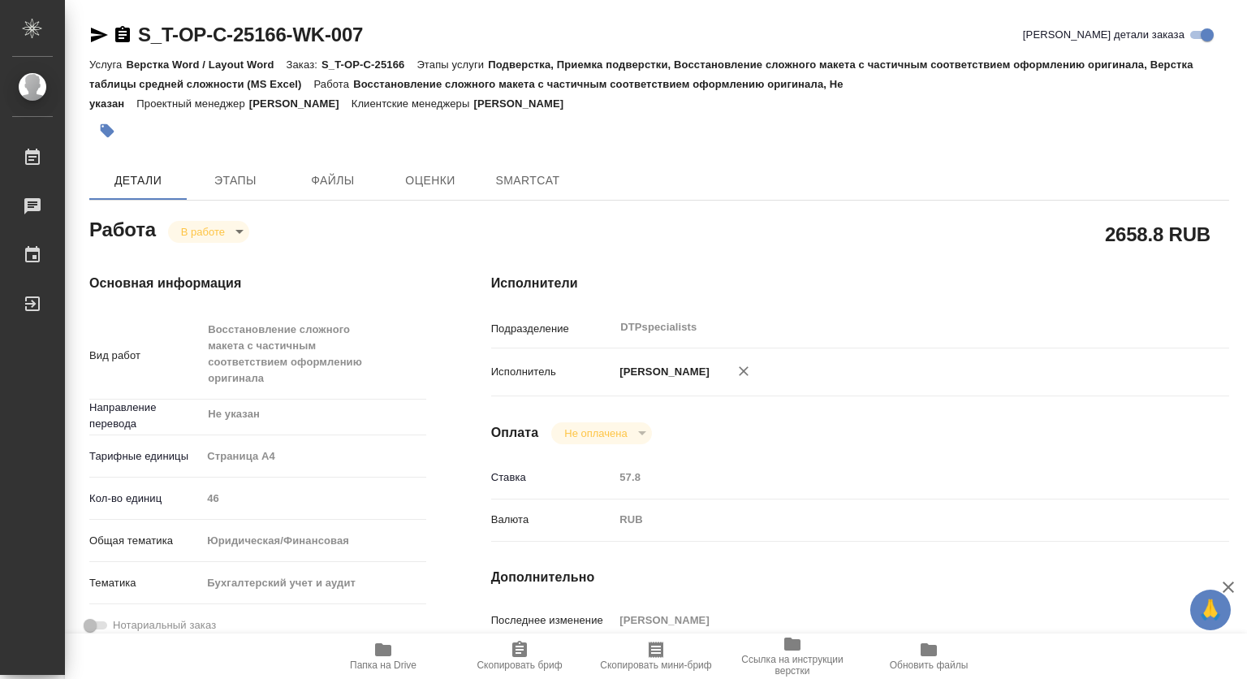
type textarea "x"
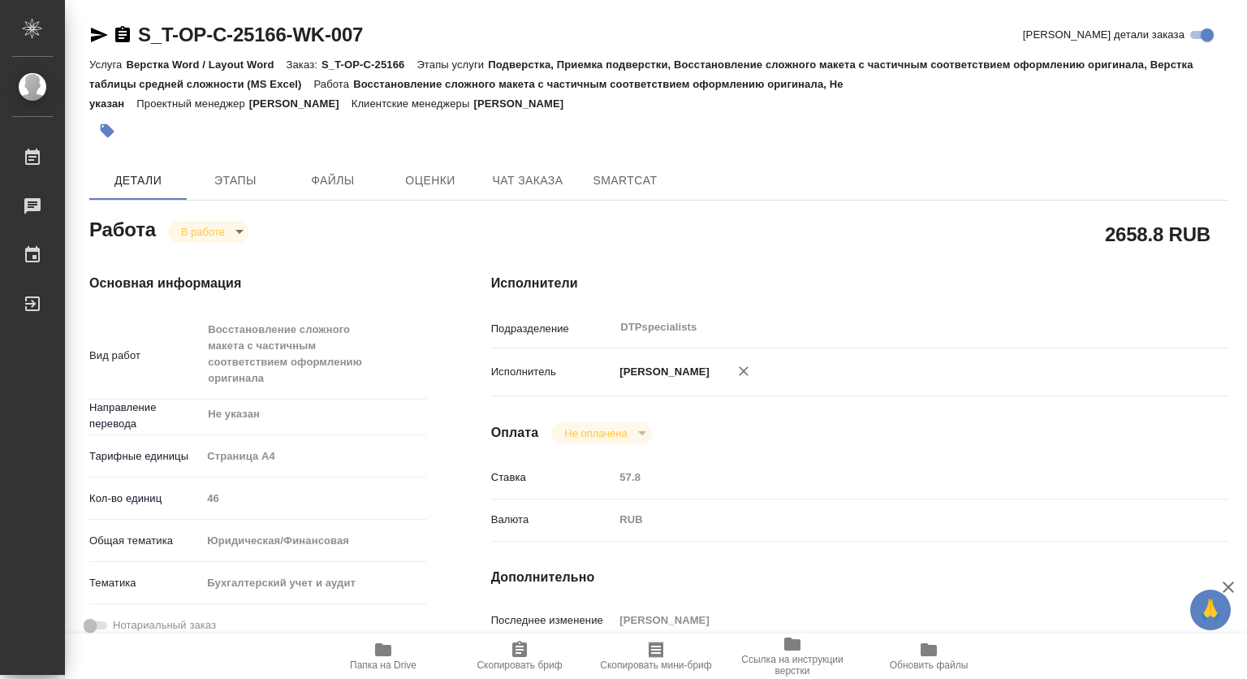
type textarea "x"
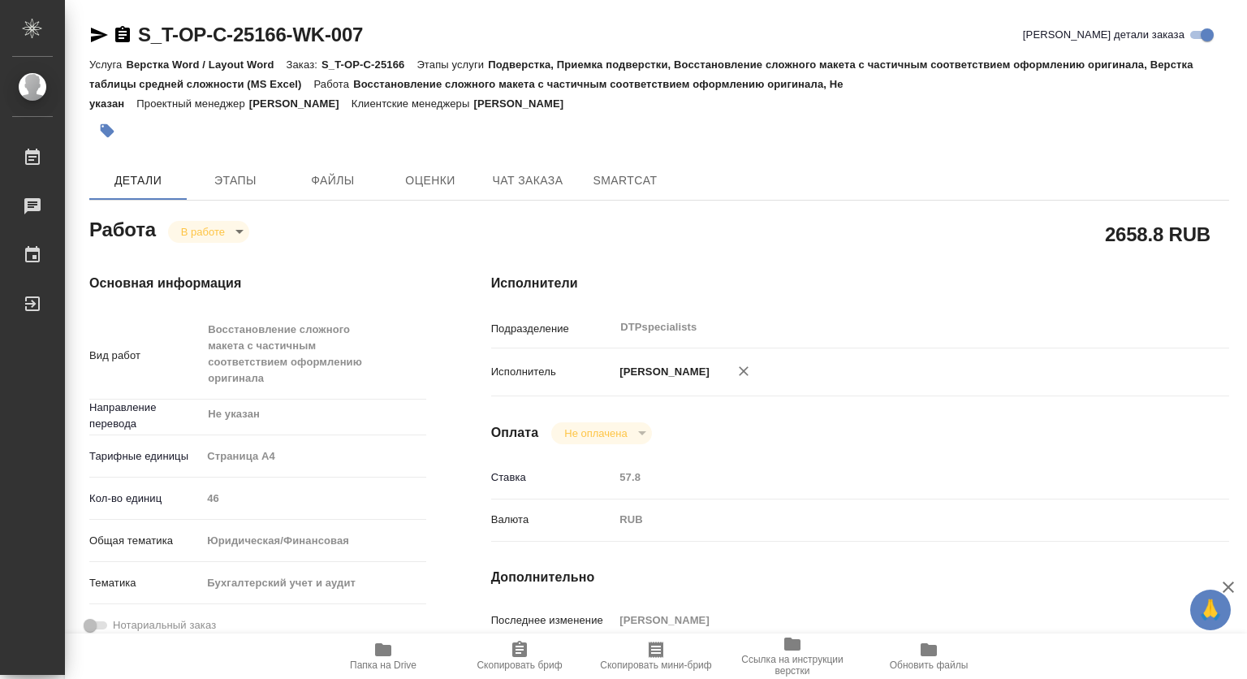
type textarea "x"
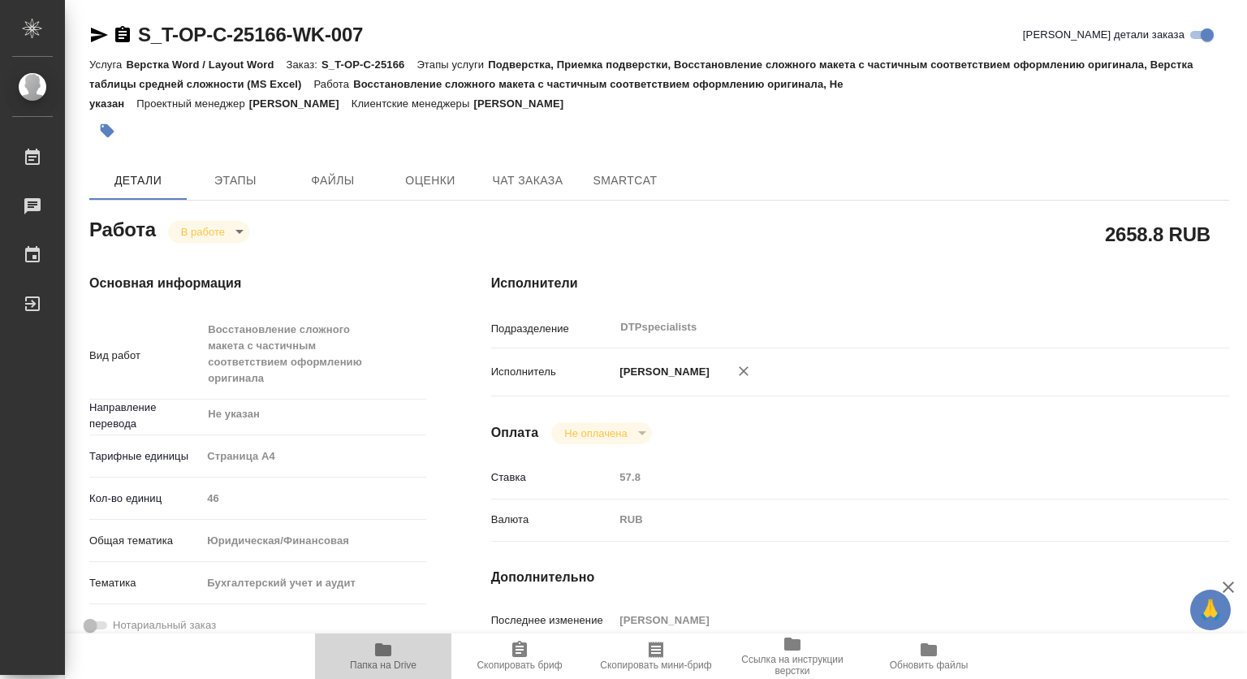
click at [386, 641] on icon "button" at bounding box center [382, 649] width 19 height 19
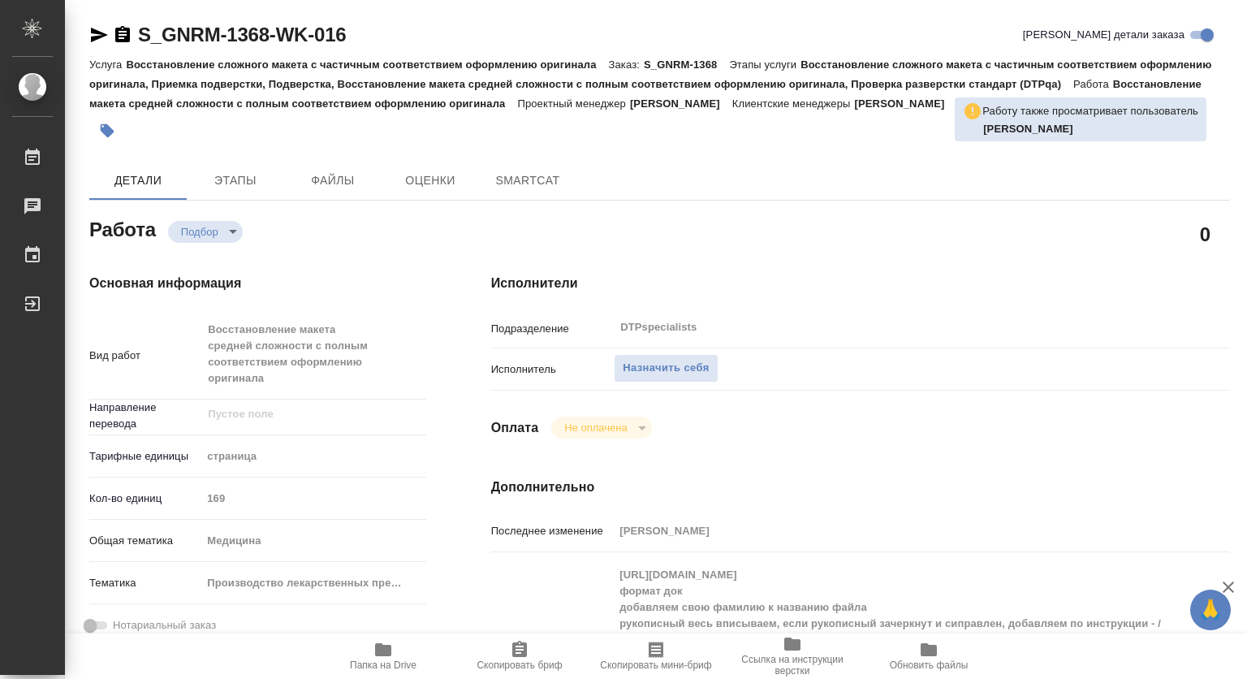
type textarea "x"
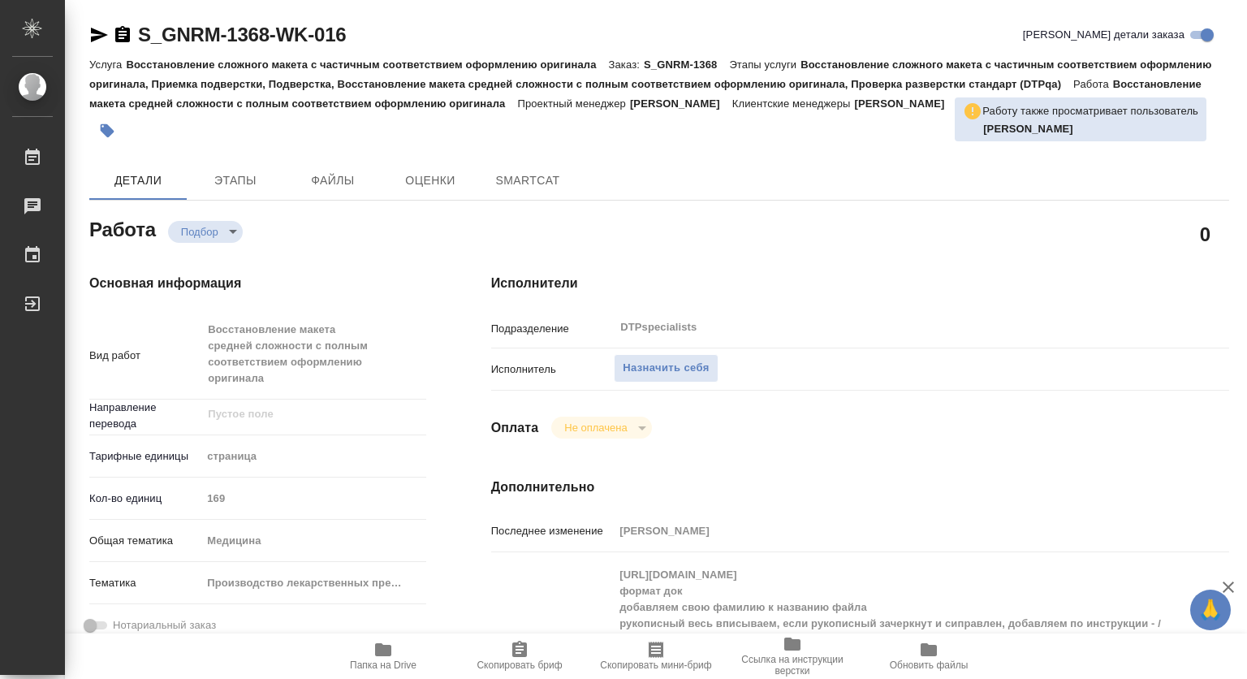
type textarea "x"
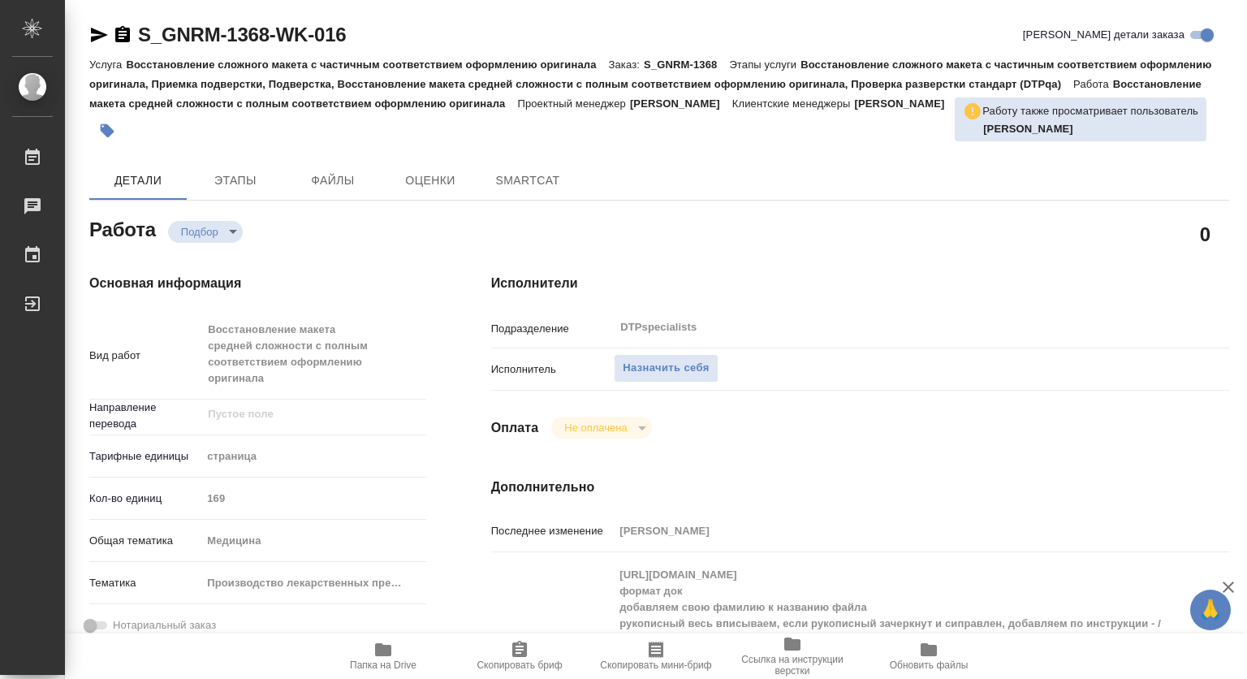
type textarea "x"
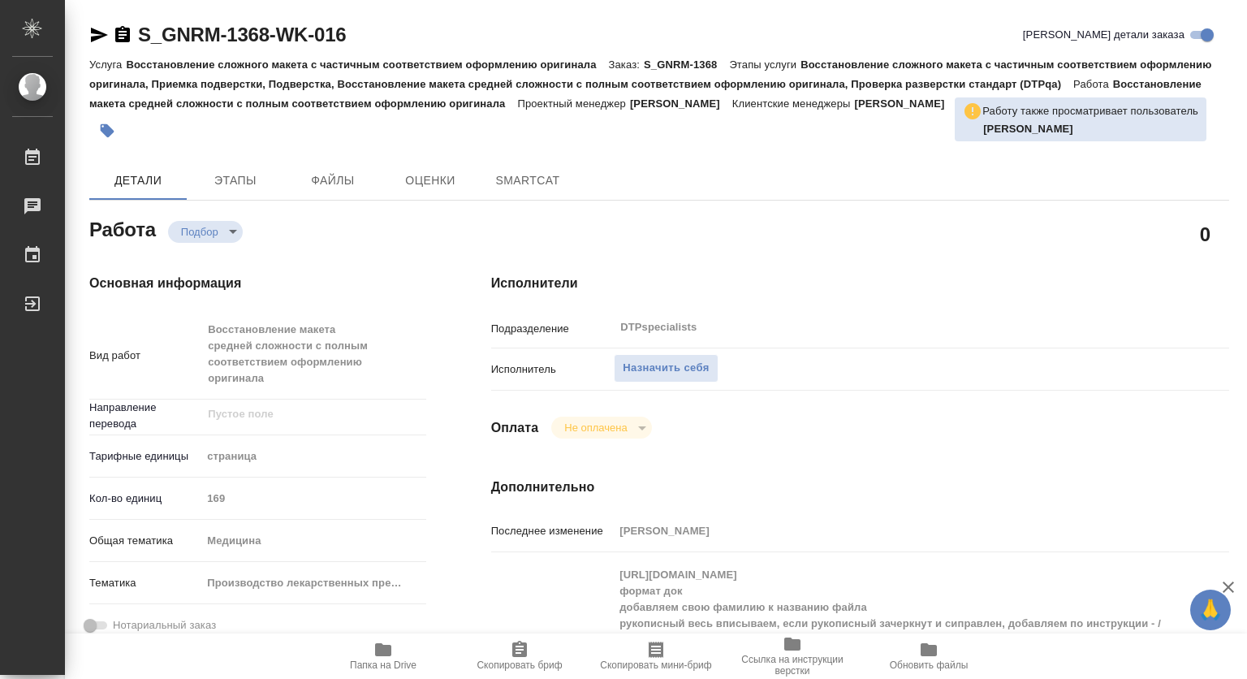
type textarea "x"
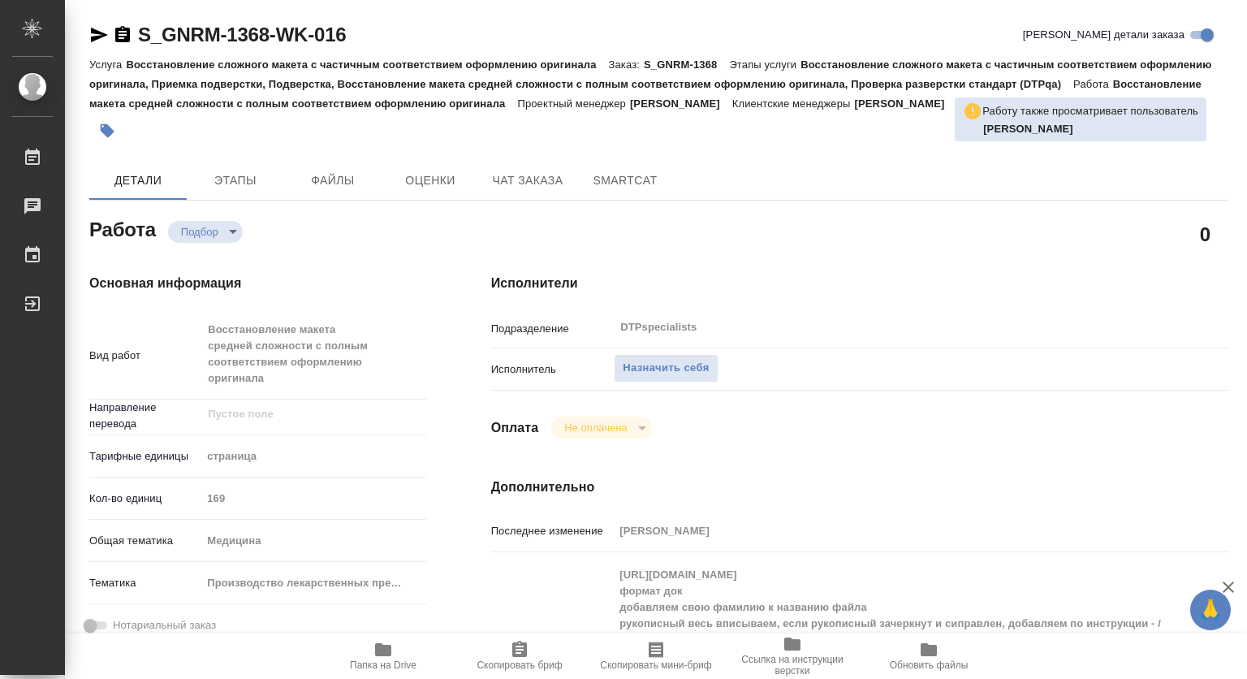
click at [394, 652] on span "Папка на Drive" at bounding box center [383, 655] width 117 height 31
type textarea "x"
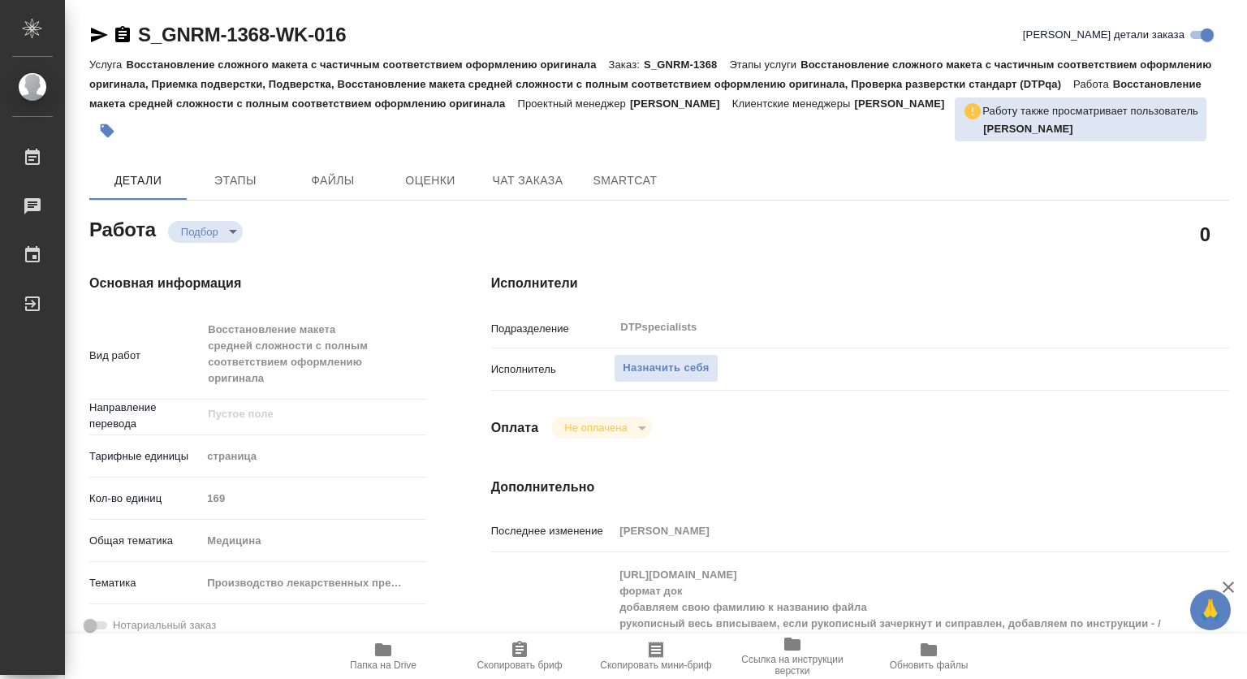
type textarea "x"
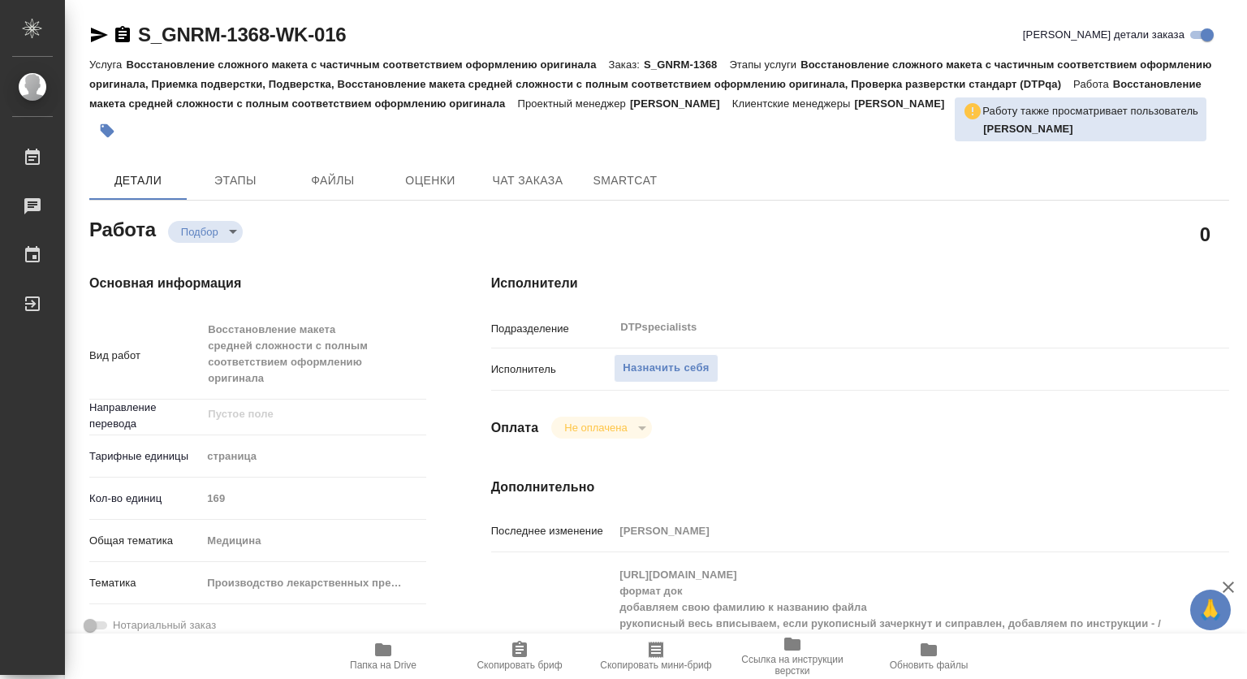
type textarea "x"
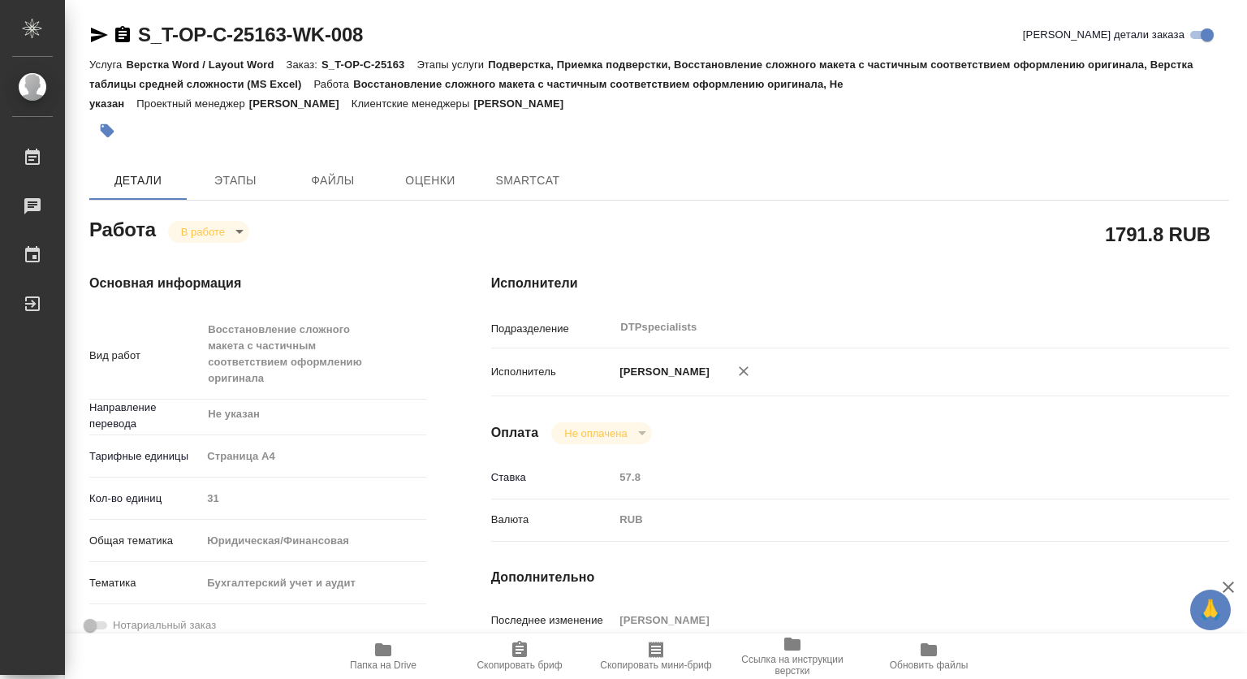
type textarea "x"
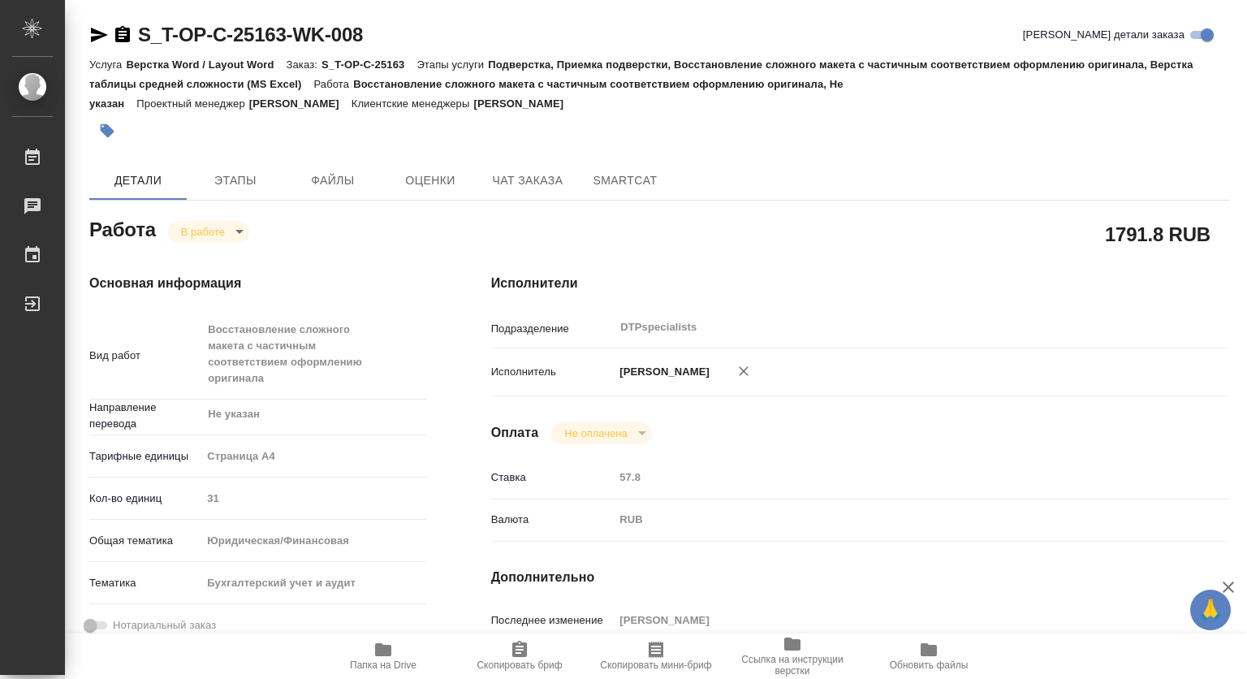
click at [391, 654] on icon "button" at bounding box center [382, 649] width 19 height 19
type textarea "x"
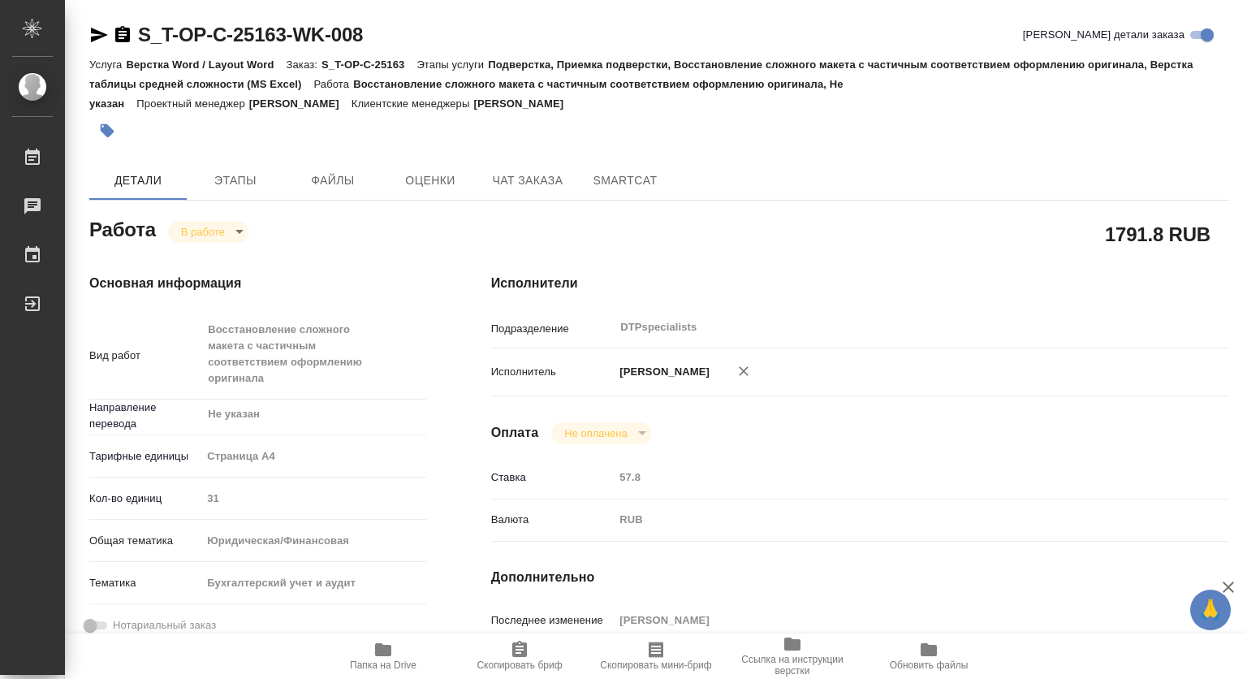
type textarea "x"
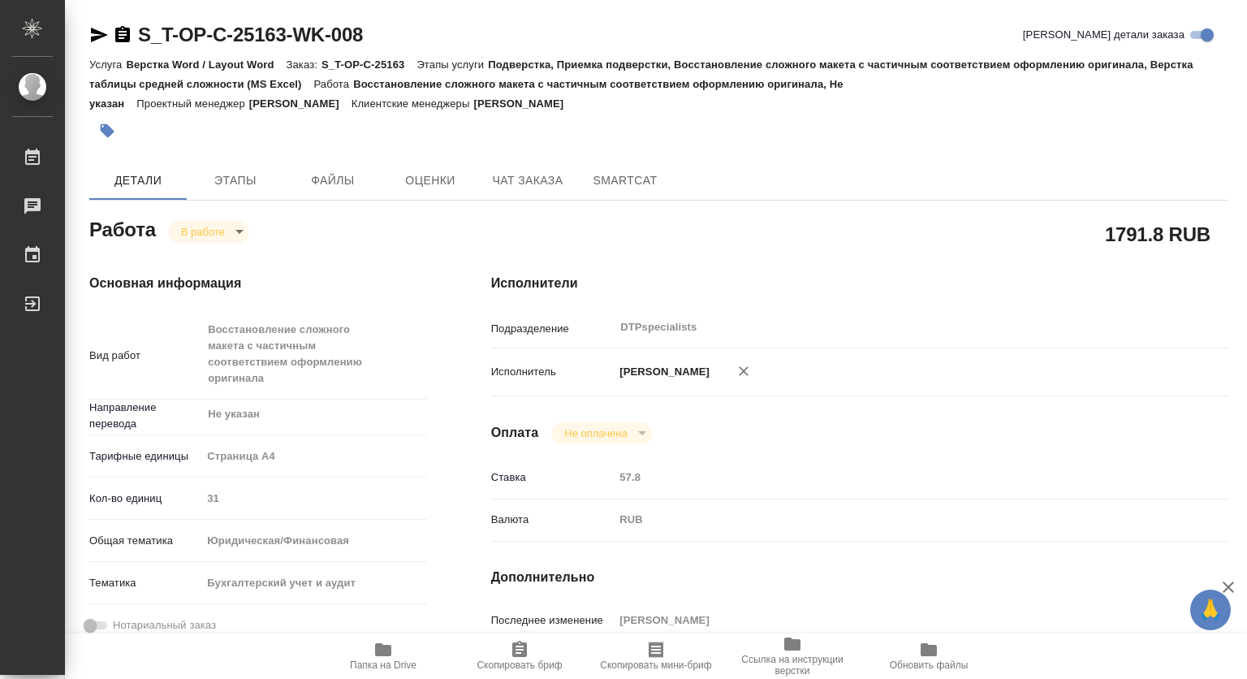
type textarea "x"
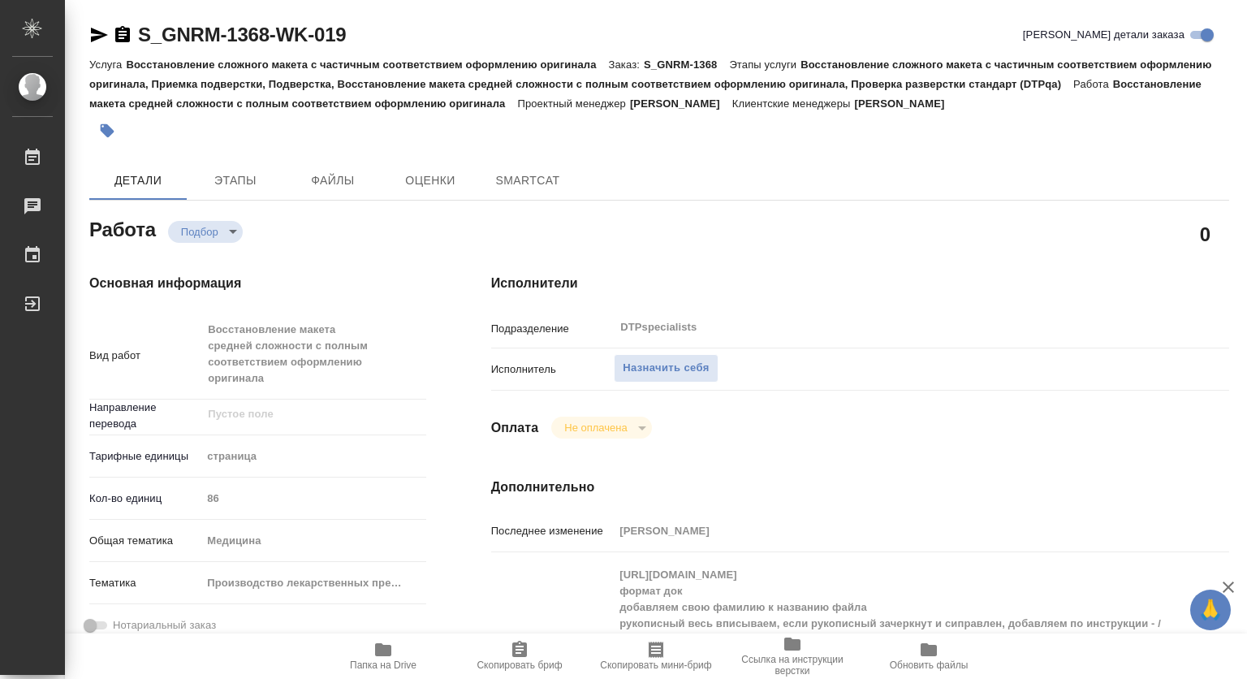
type textarea "x"
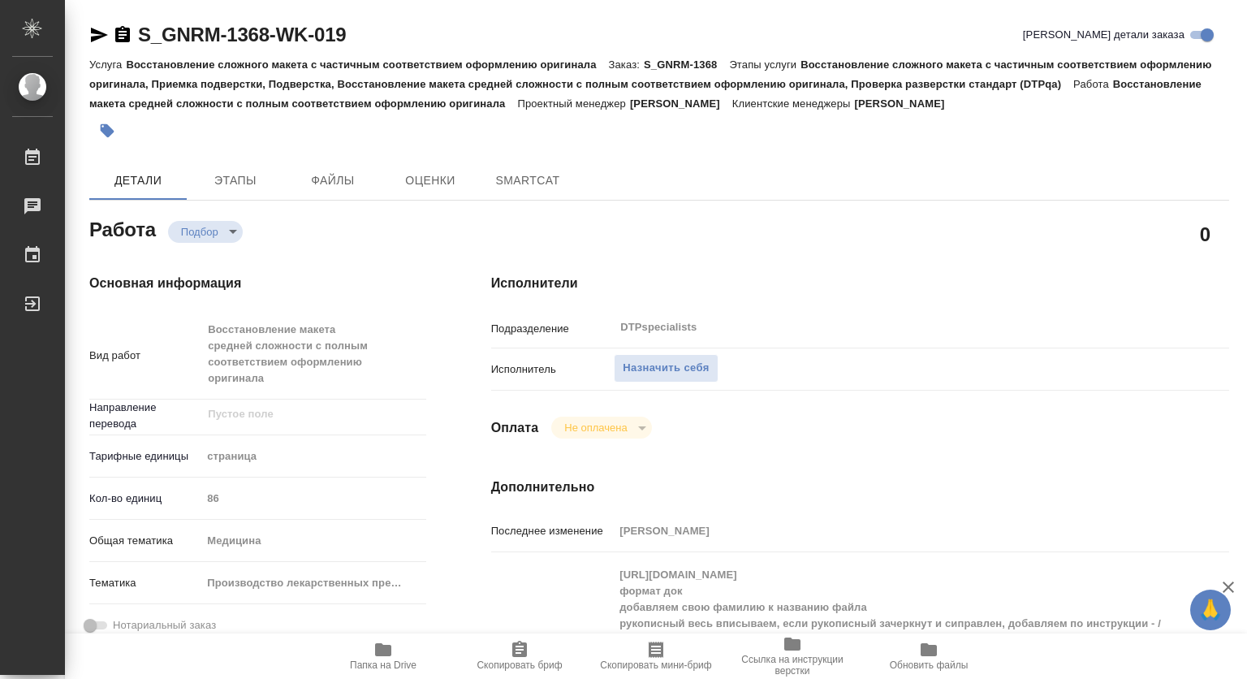
type textarea "x"
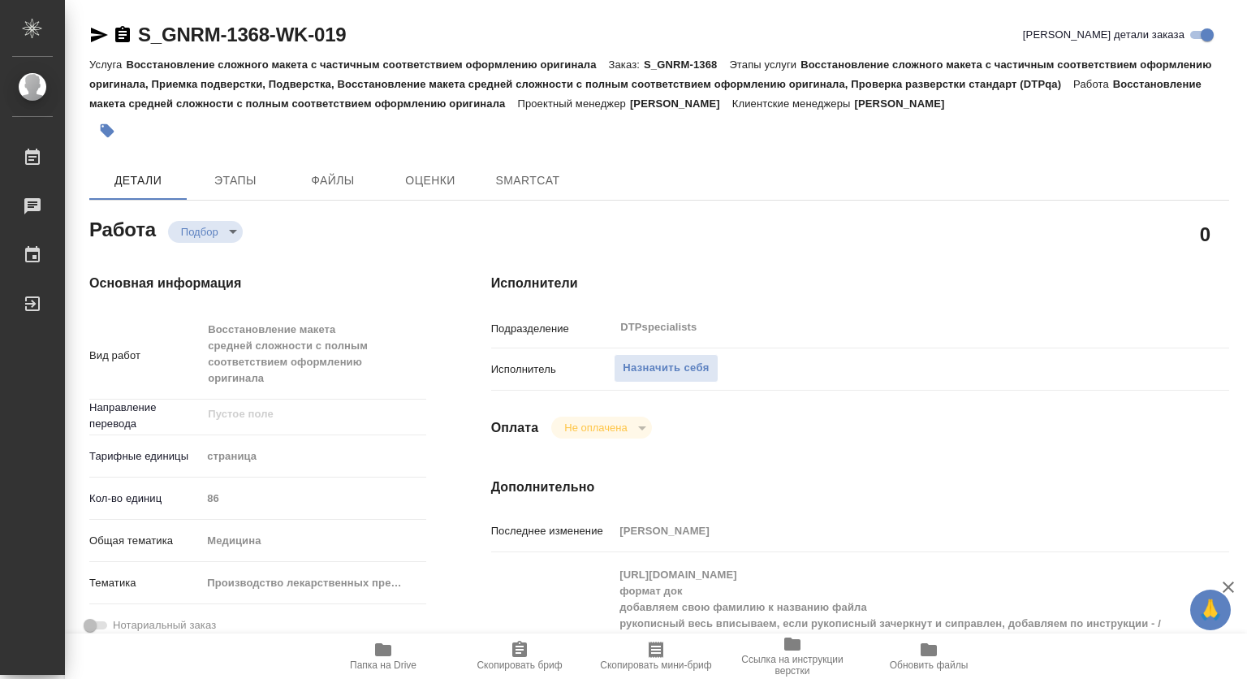
type textarea "x"
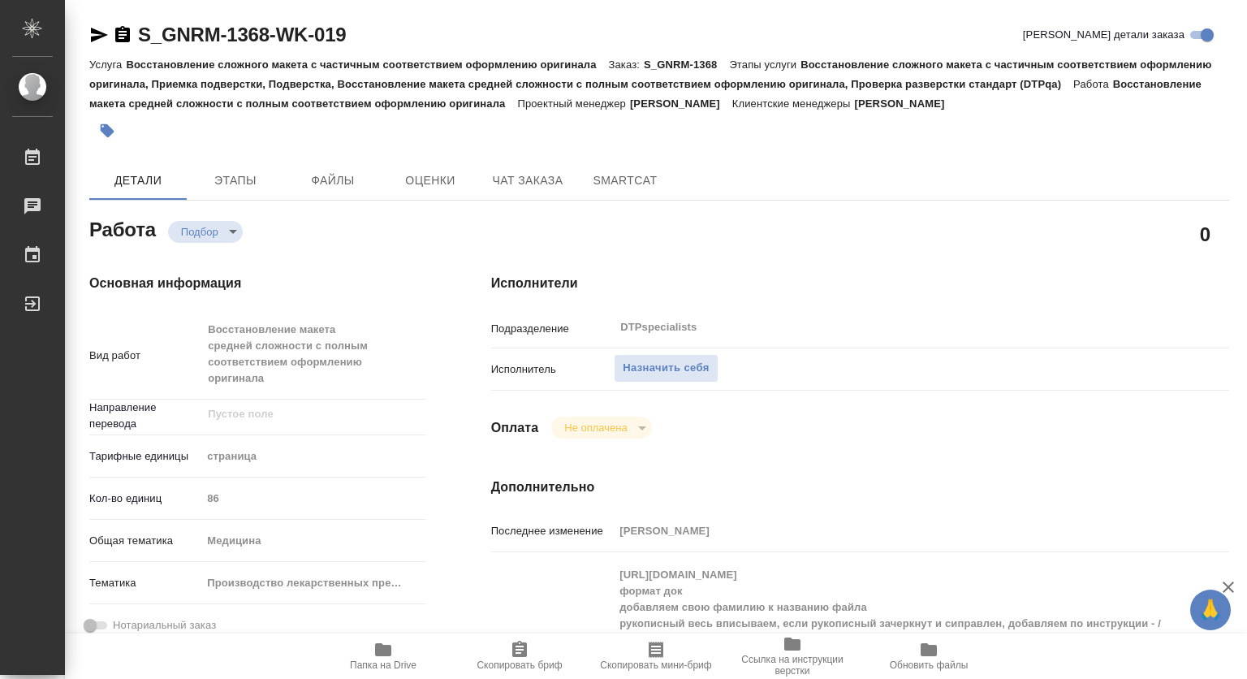
click at [390, 642] on icon "button" at bounding box center [382, 649] width 19 height 19
type textarea "x"
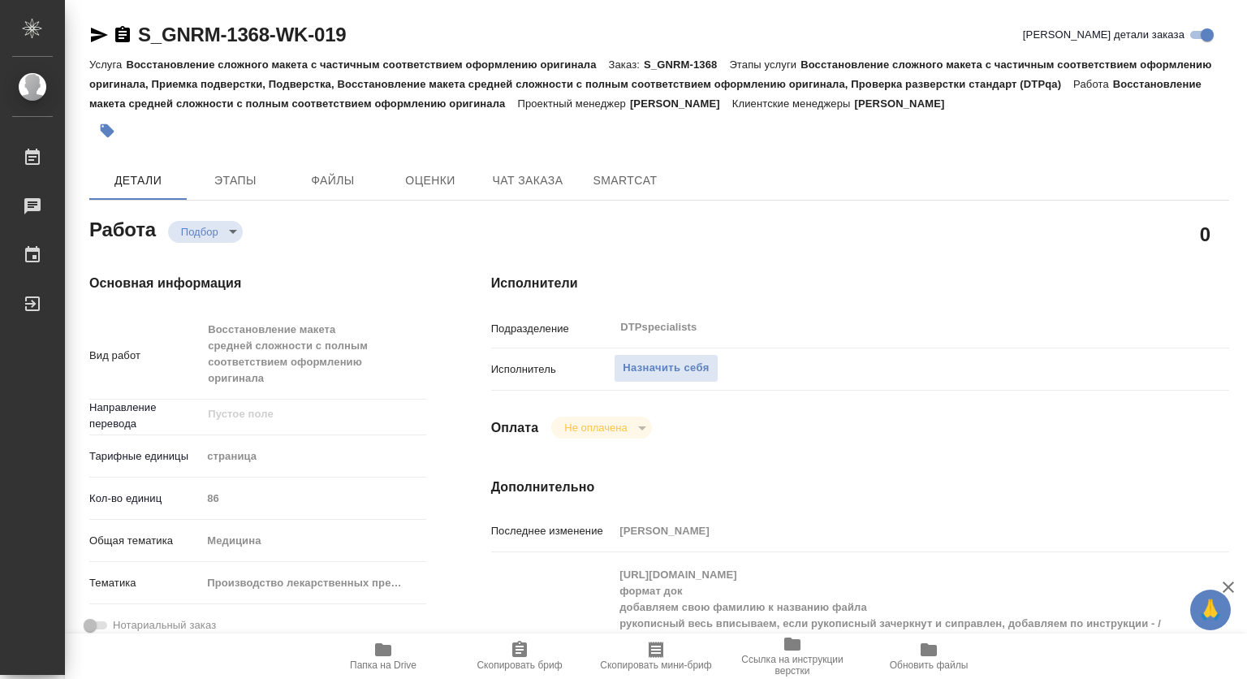
type textarea "x"
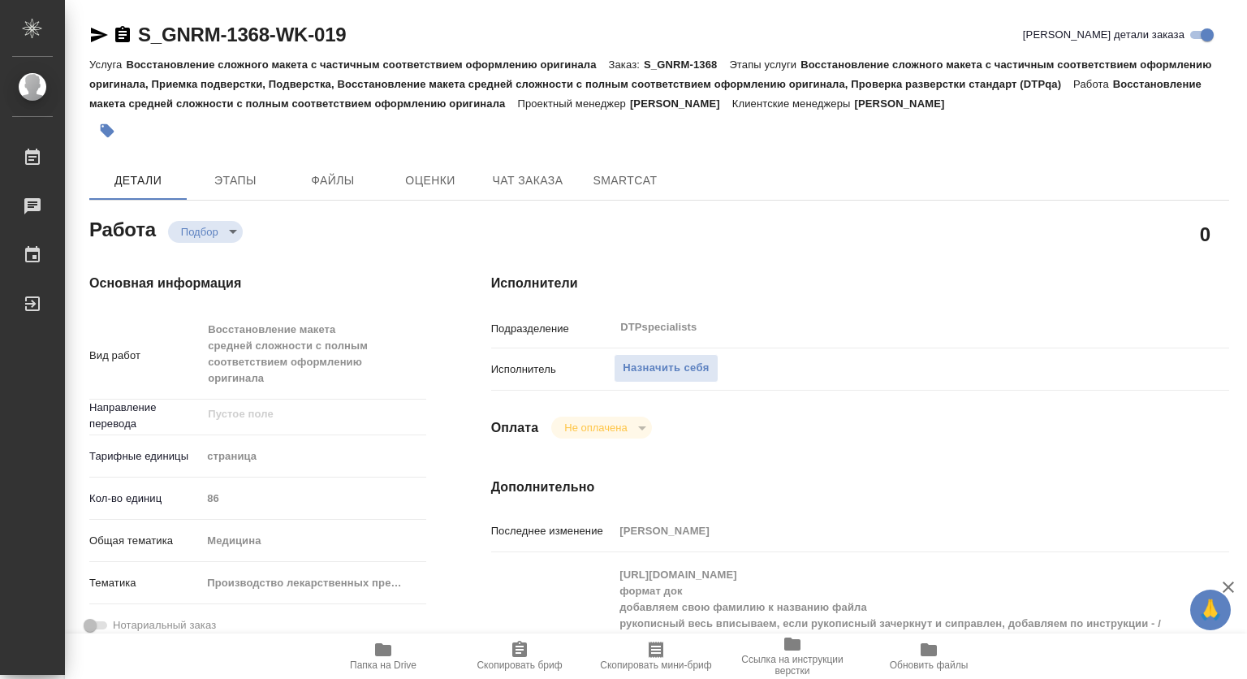
type textarea "x"
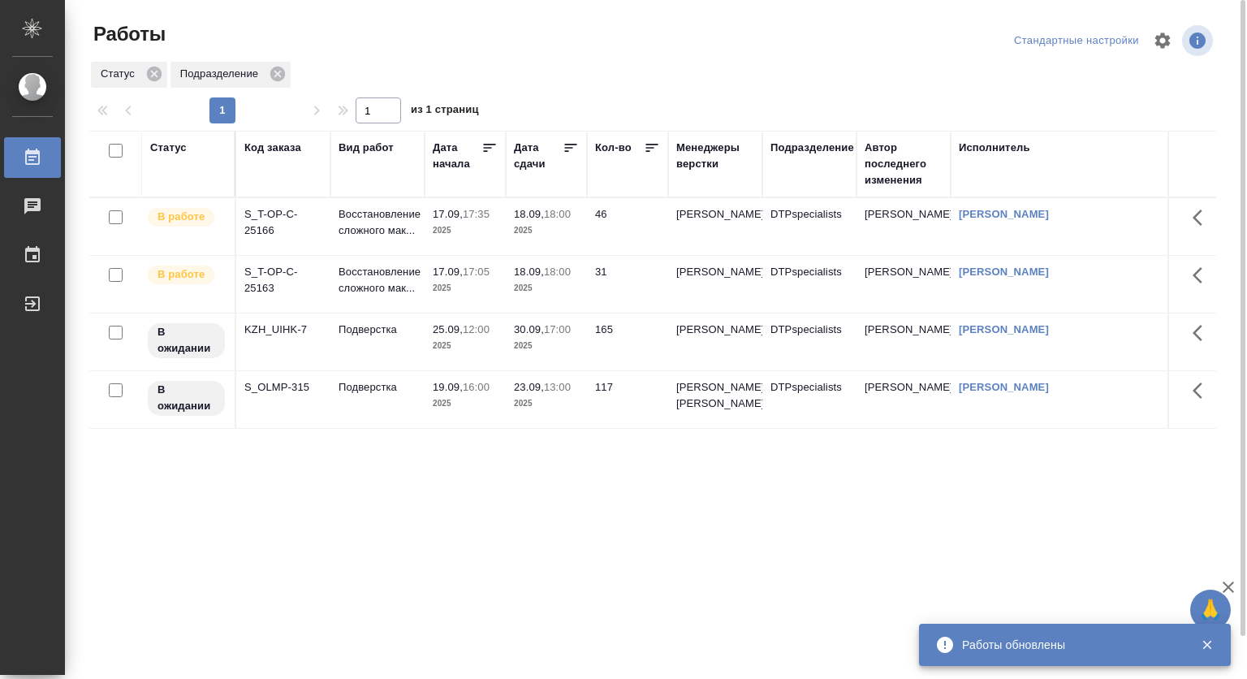
click at [808, 151] on div "Подразделение" at bounding box center [813, 148] width 84 height 16
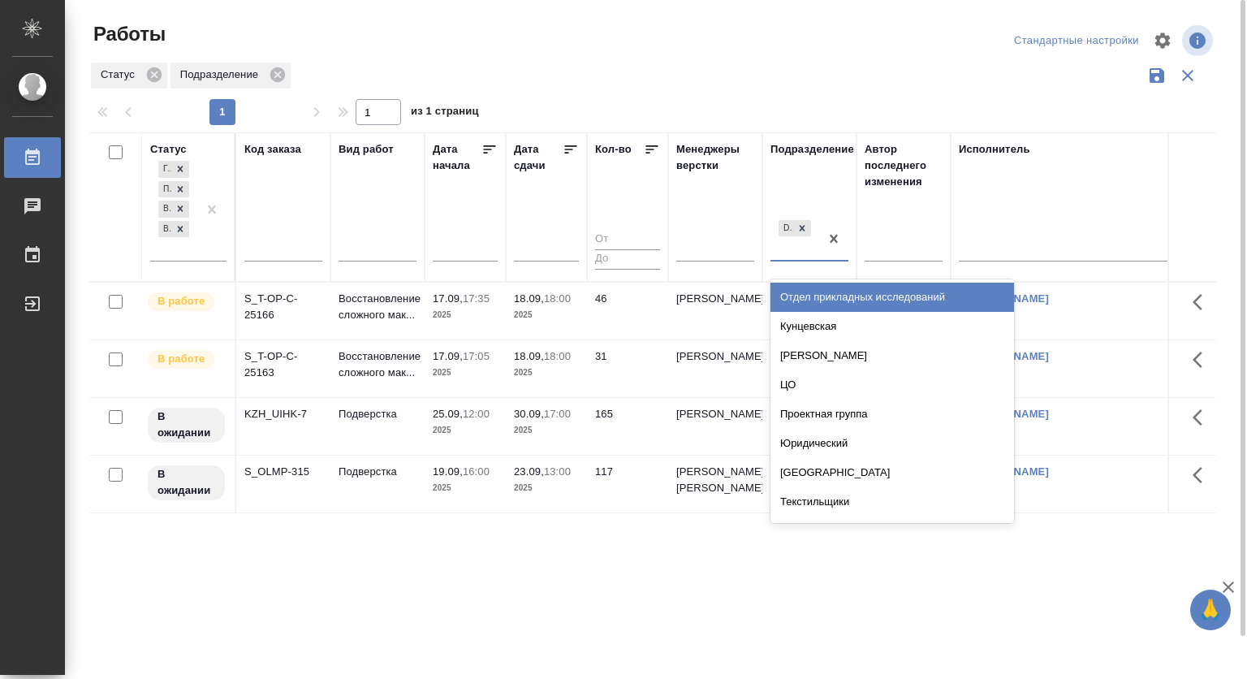
click at [800, 261] on div "option Отдел прикладных исследований focused, 1 of 107. 106 results available. …" at bounding box center [810, 245] width 78 height 57
type input "dt"
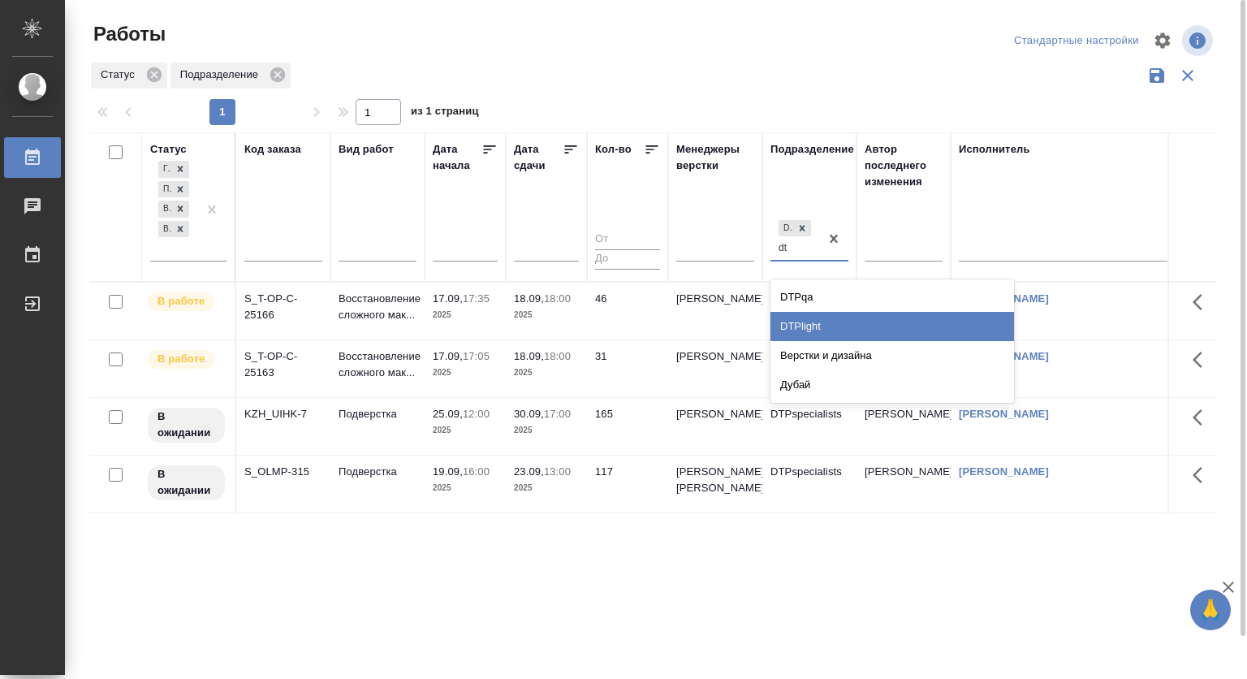
click at [813, 324] on div "DTPlight" at bounding box center [893, 326] width 244 height 29
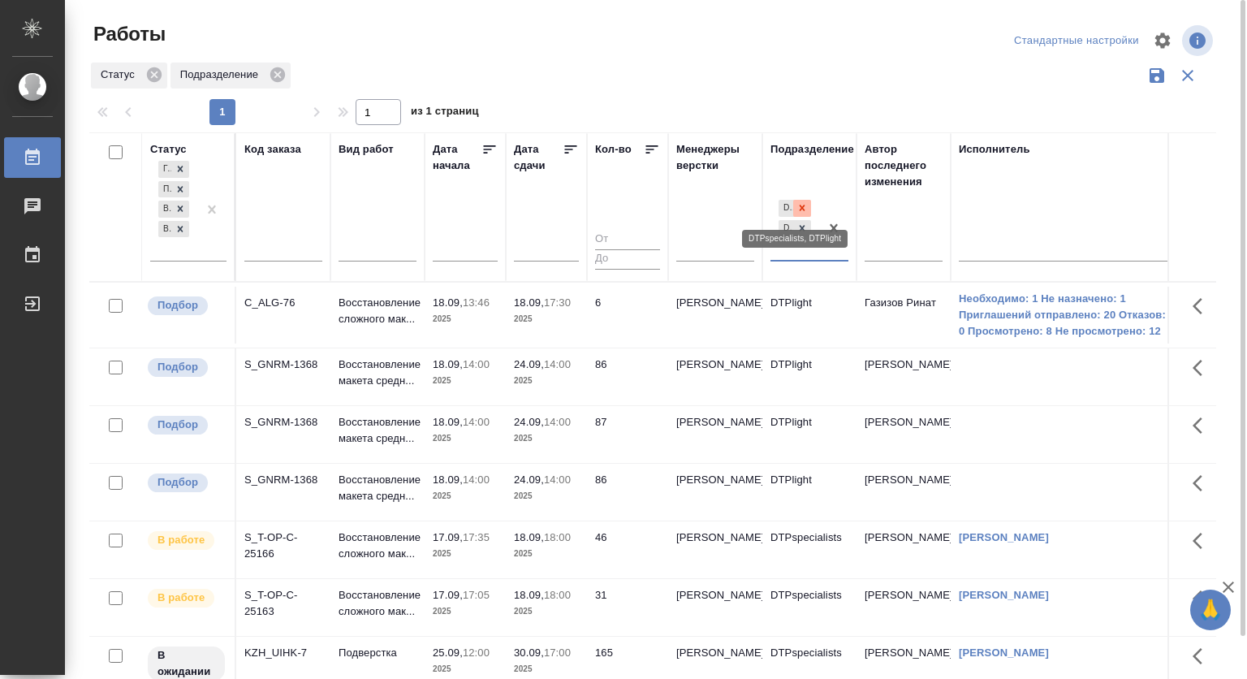
click at [802, 206] on icon at bounding box center [802, 207] width 11 height 11
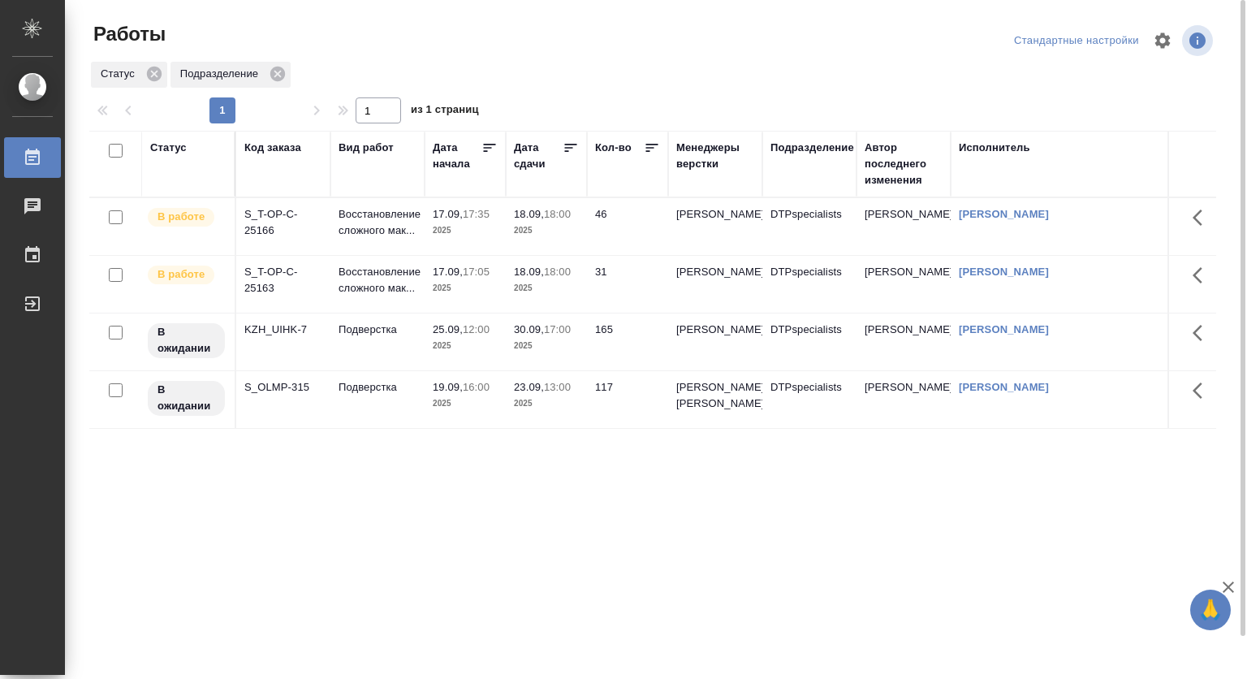
click at [815, 142] on div "Подразделение" at bounding box center [813, 148] width 84 height 16
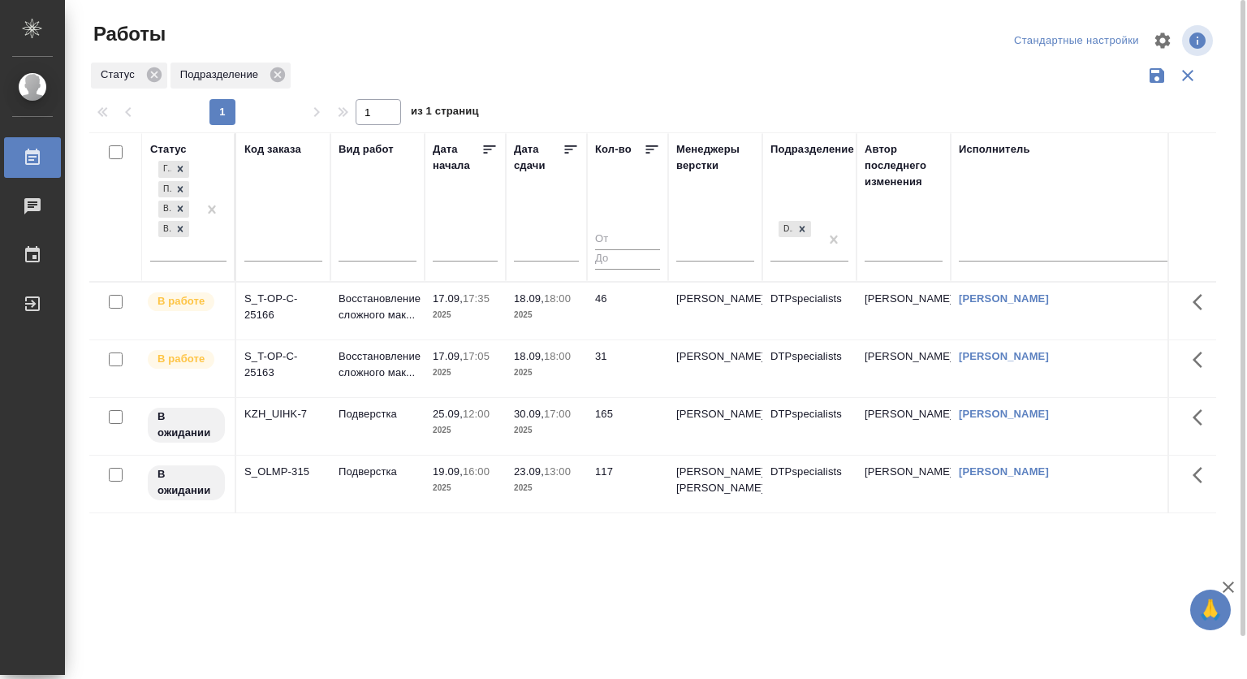
click at [813, 263] on div "DTPspecialists" at bounding box center [810, 246] width 78 height 56
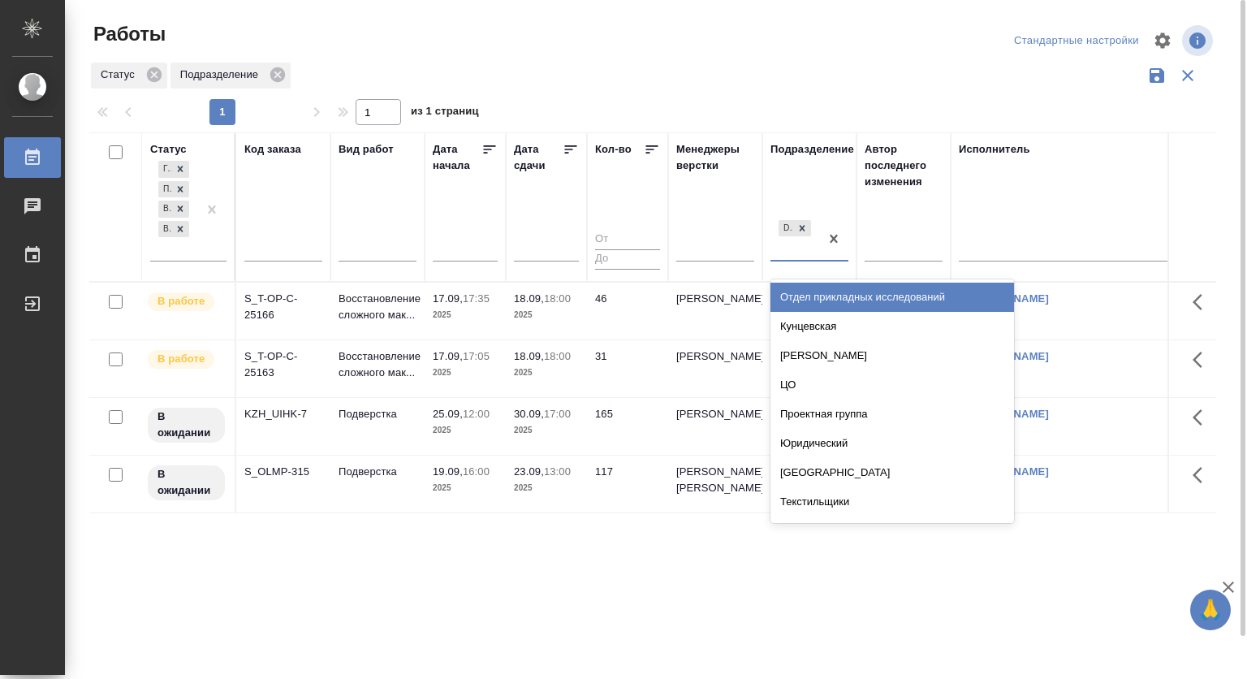
click at [802, 257] on div "DTPspecialists" at bounding box center [795, 239] width 49 height 44
type input "dt"
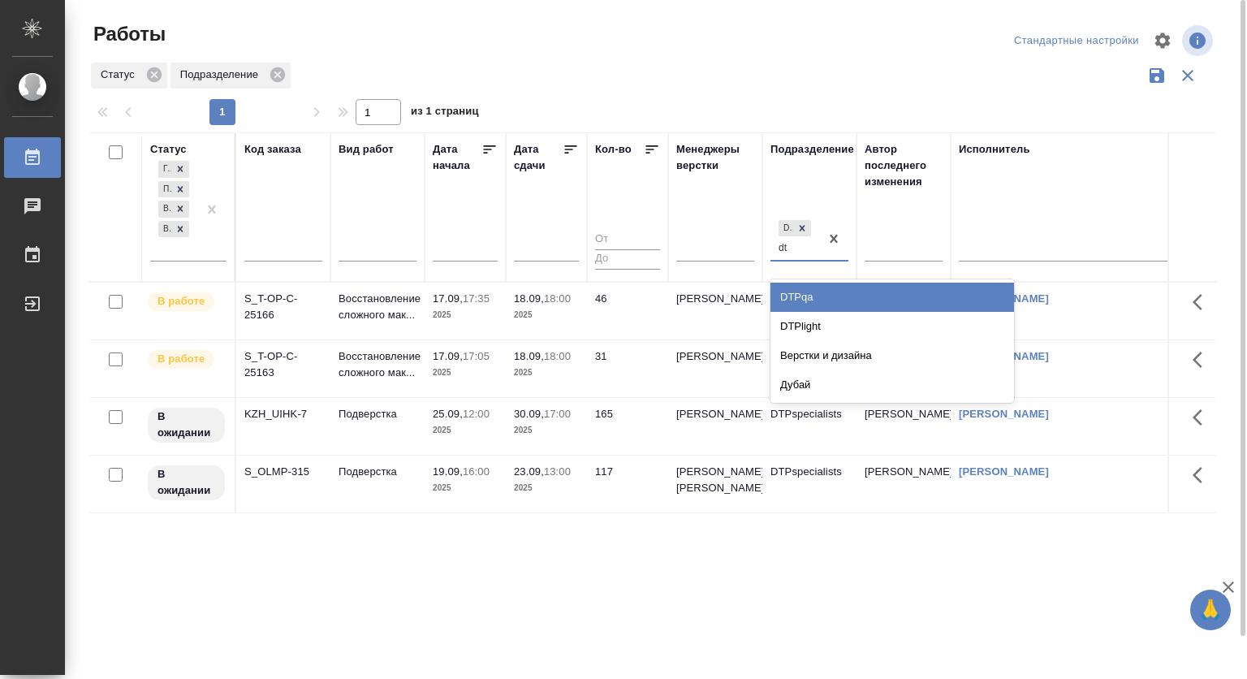
click at [815, 319] on div "DTPlight" at bounding box center [893, 326] width 244 height 29
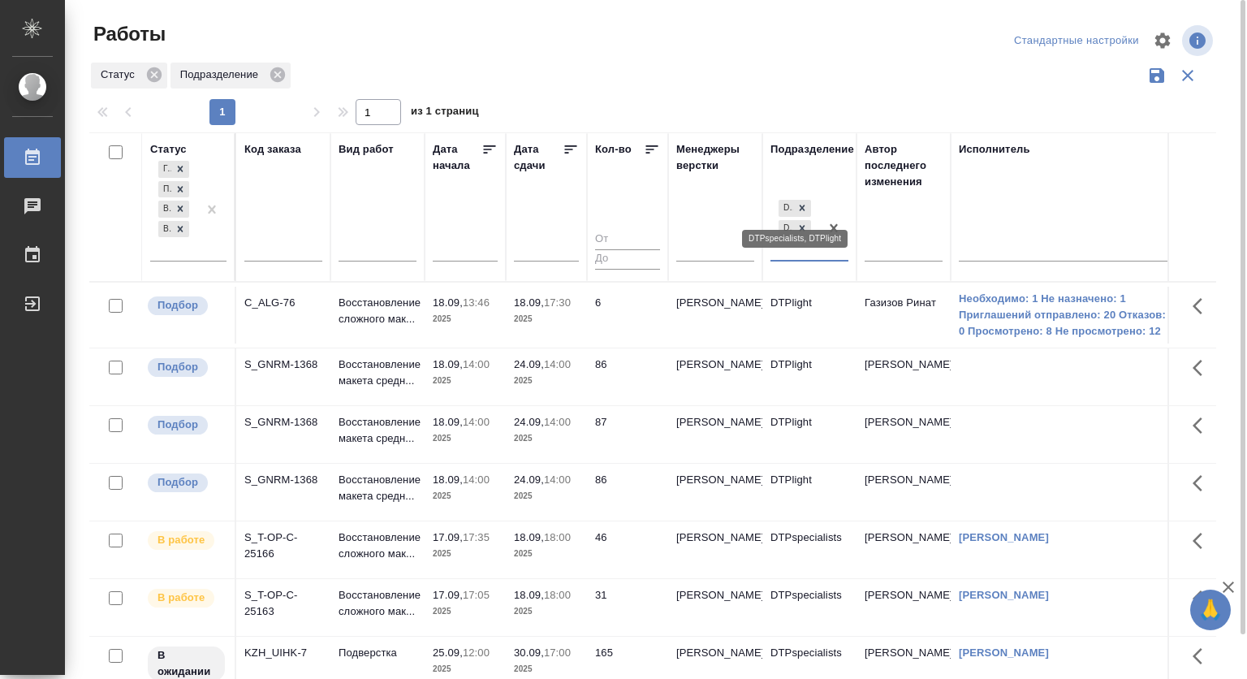
click at [803, 205] on icon at bounding box center [802, 207] width 11 height 11
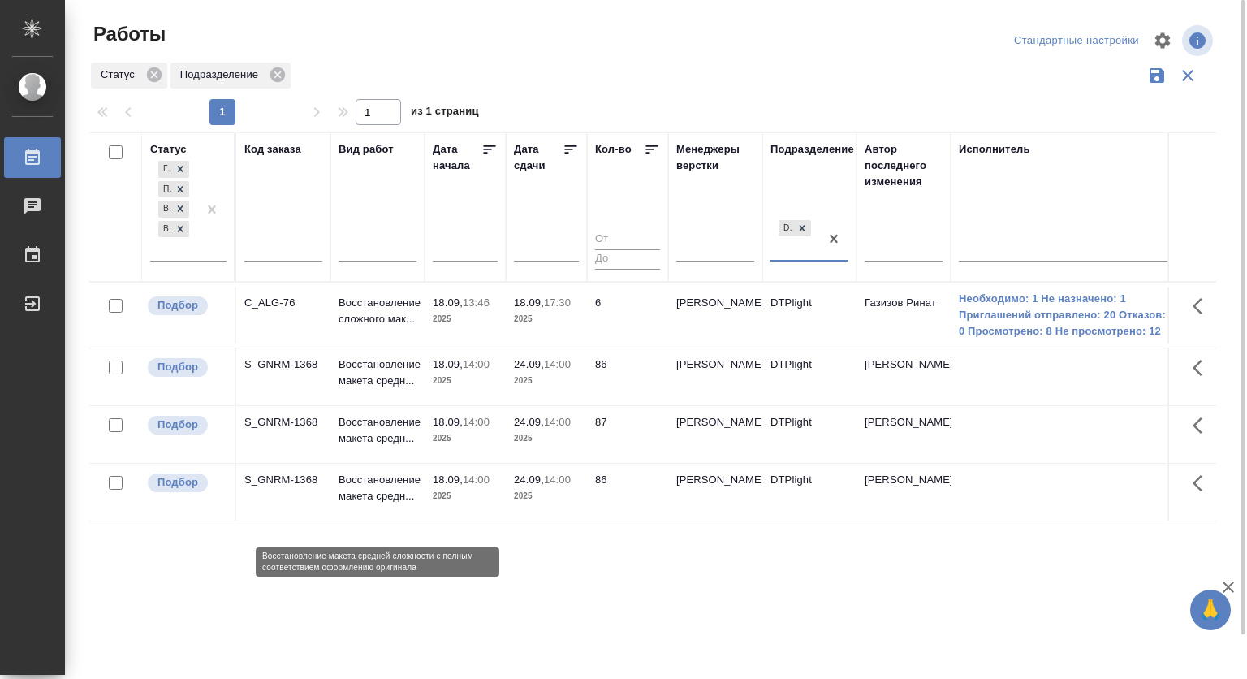
click at [370, 501] on p "Восстановление макета средн..." at bounding box center [378, 488] width 78 height 32
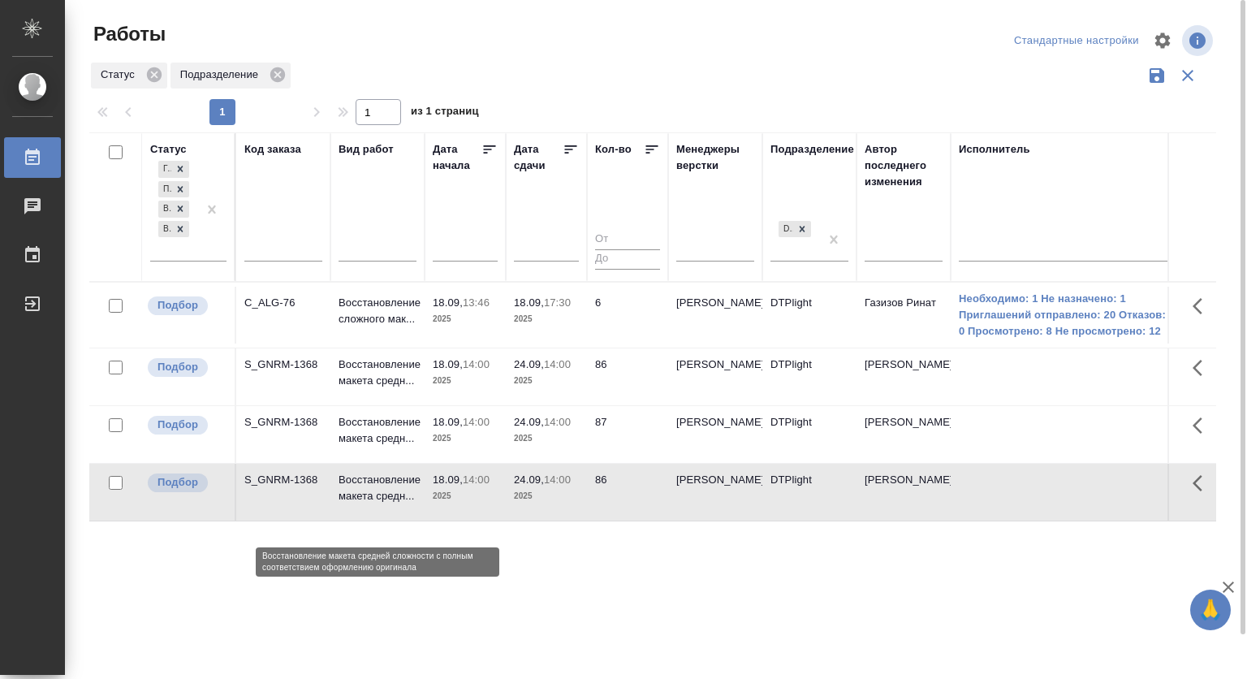
click at [370, 501] on p "Восстановление макета средн..." at bounding box center [378, 488] width 78 height 32
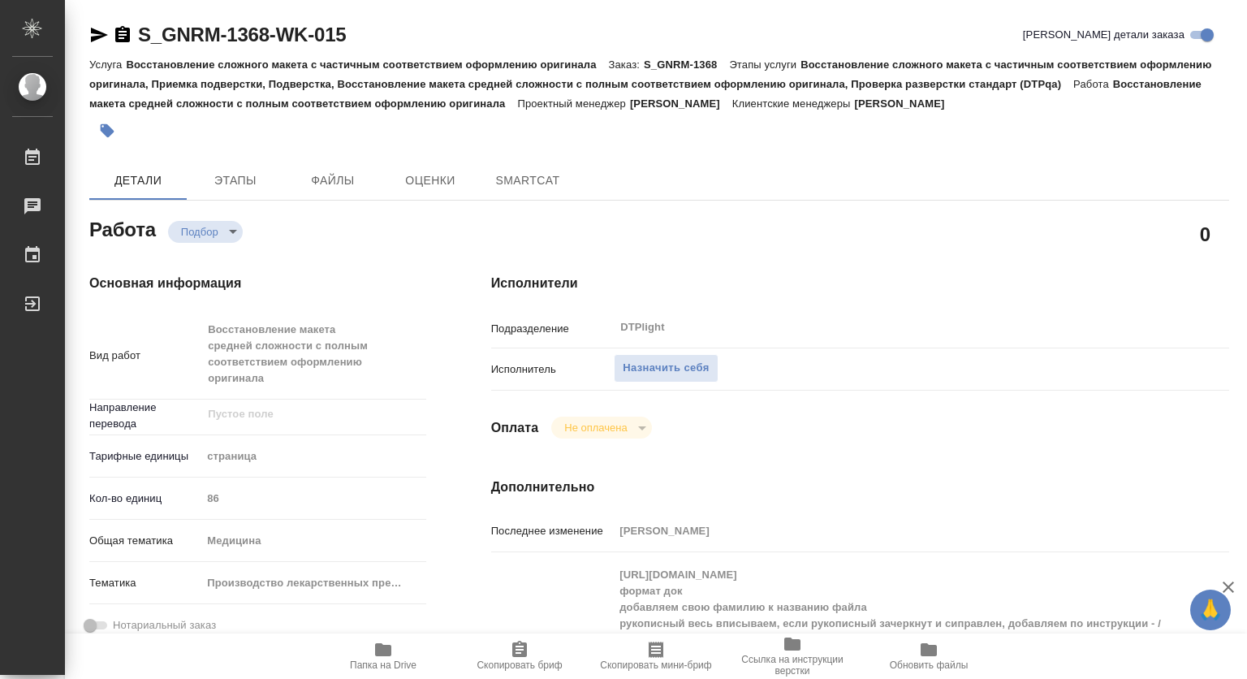
type textarea "x"
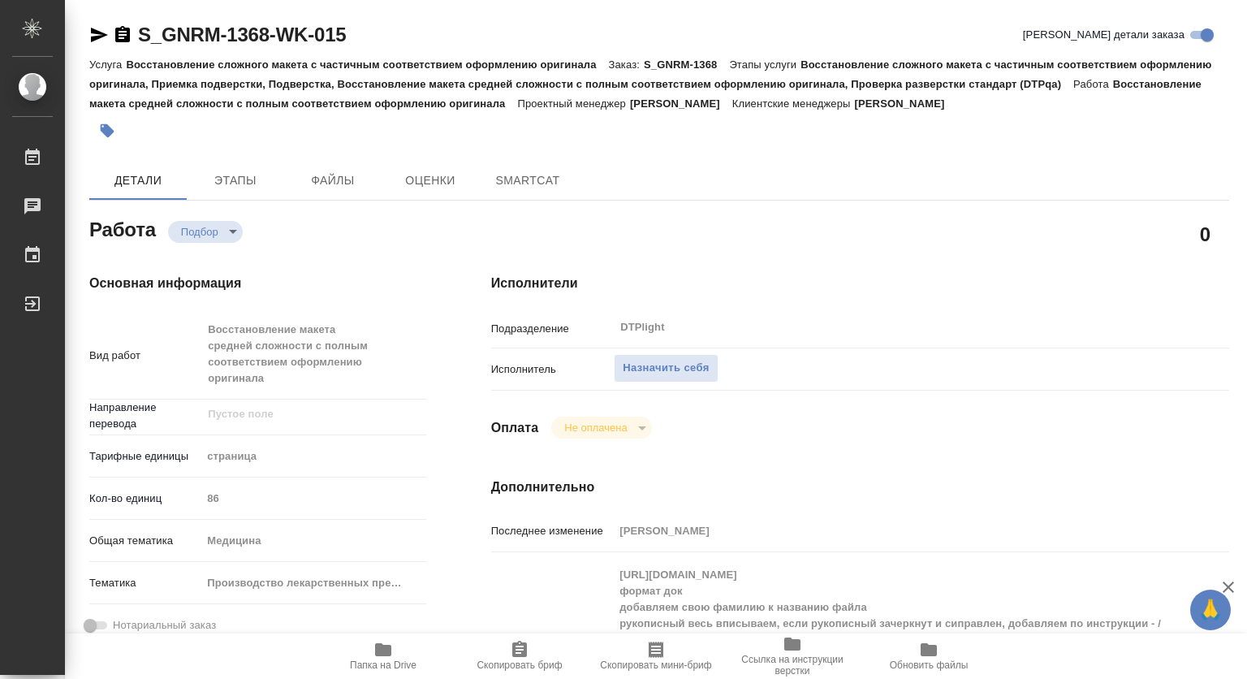
type textarea "x"
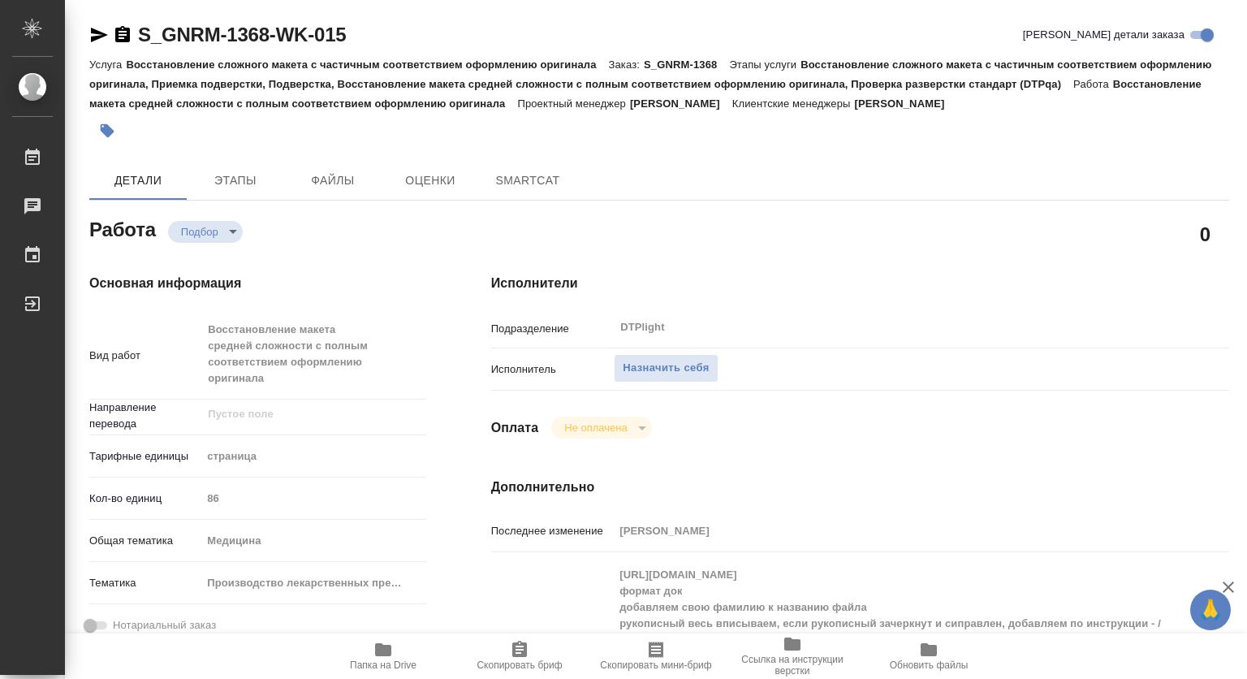
type textarea "x"
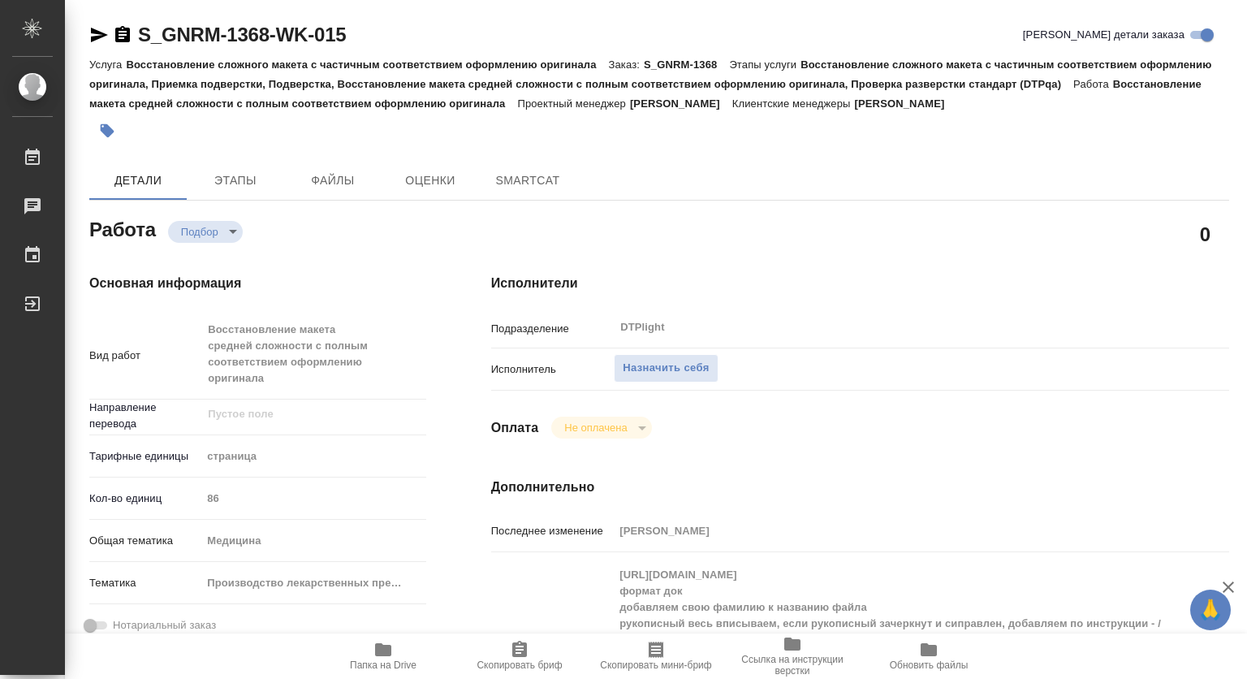
type textarea "x"
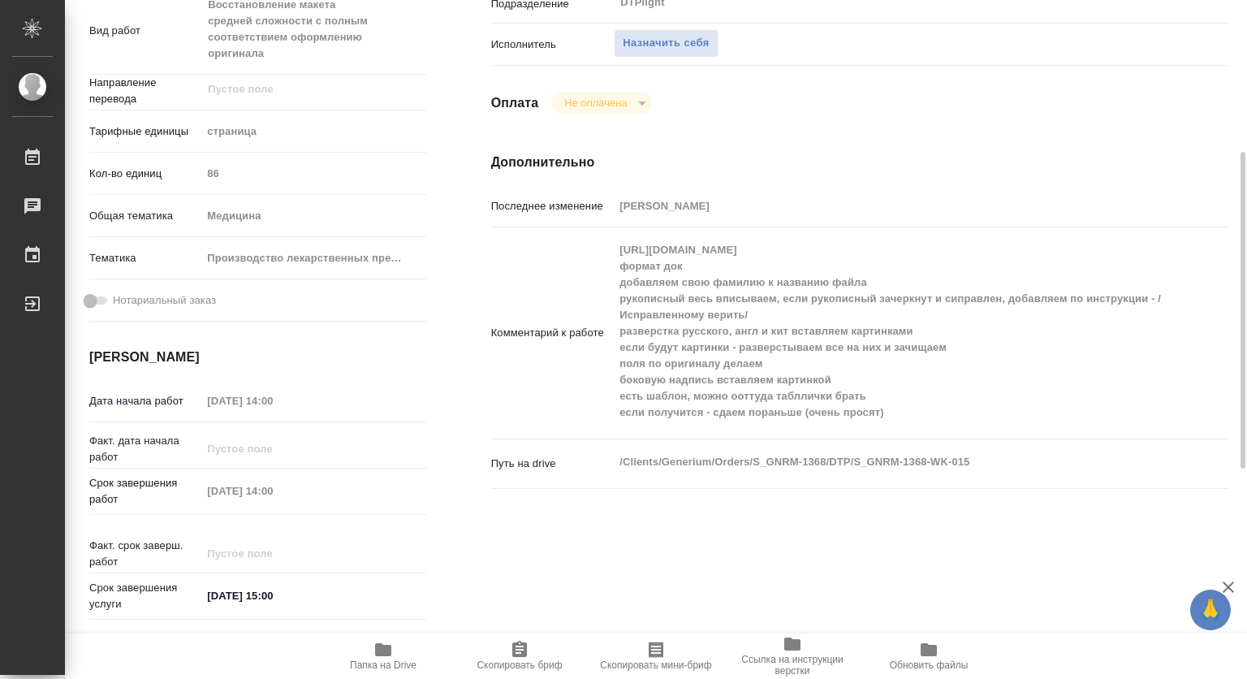
type textarea "x"
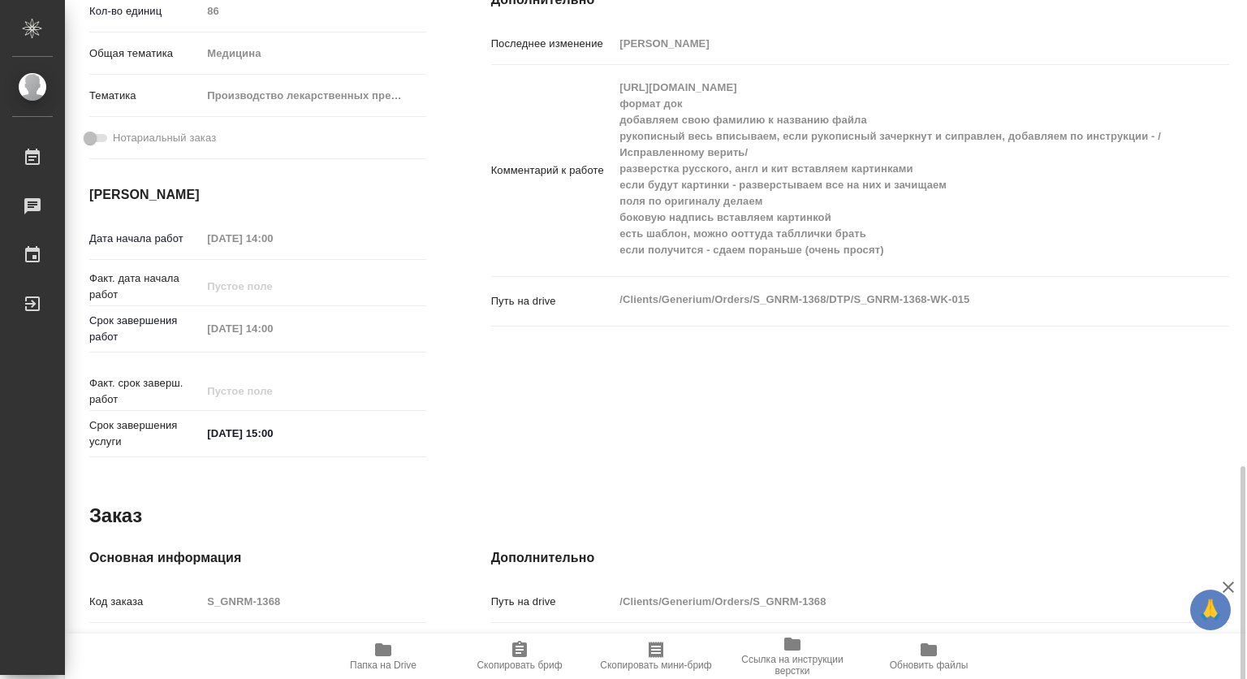
scroll to position [650, 0]
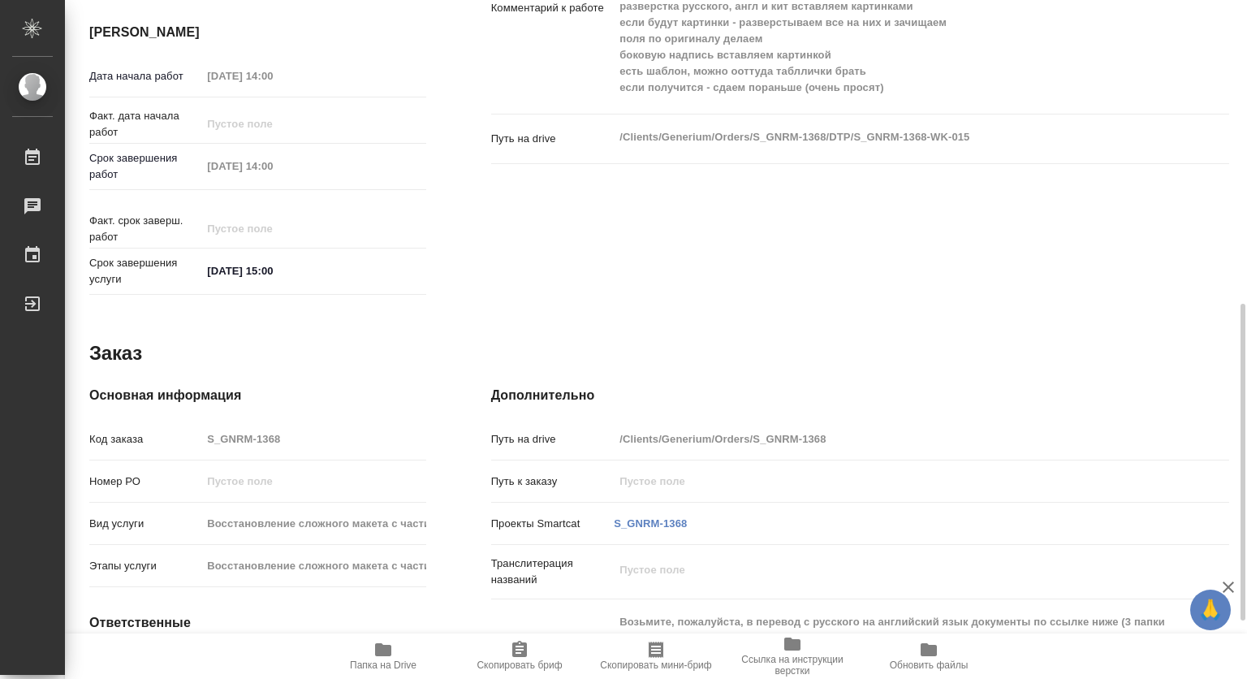
type textarea "x"
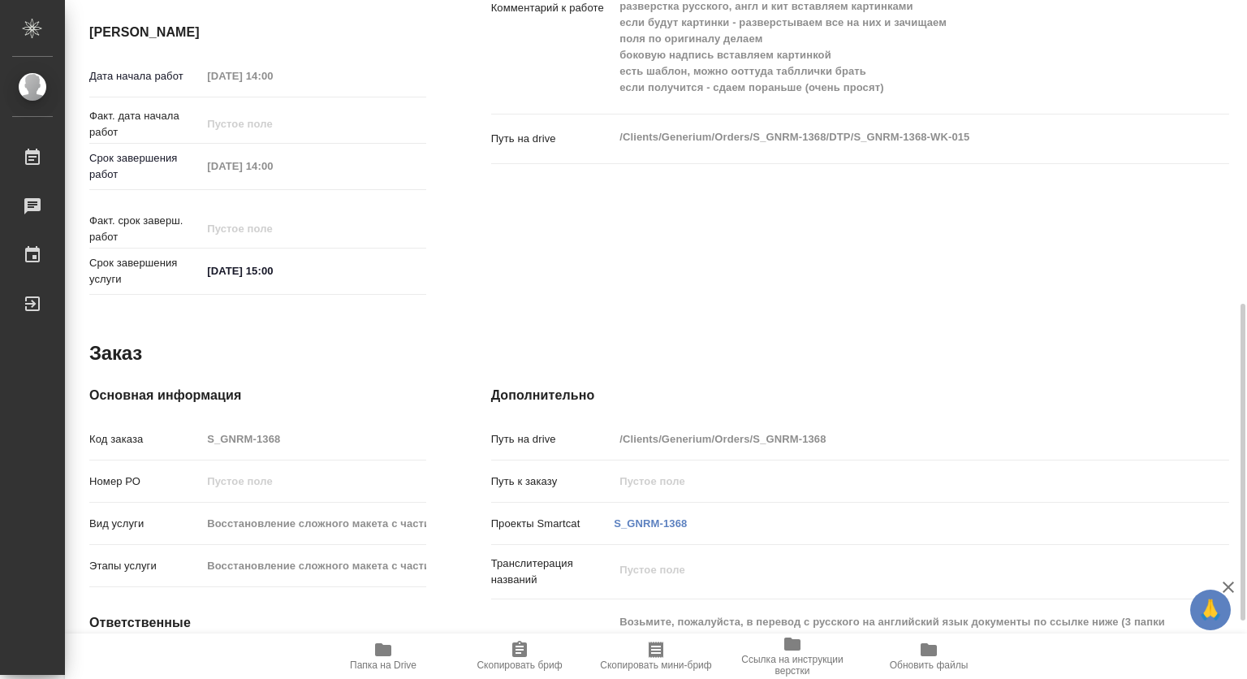
type textarea "x"
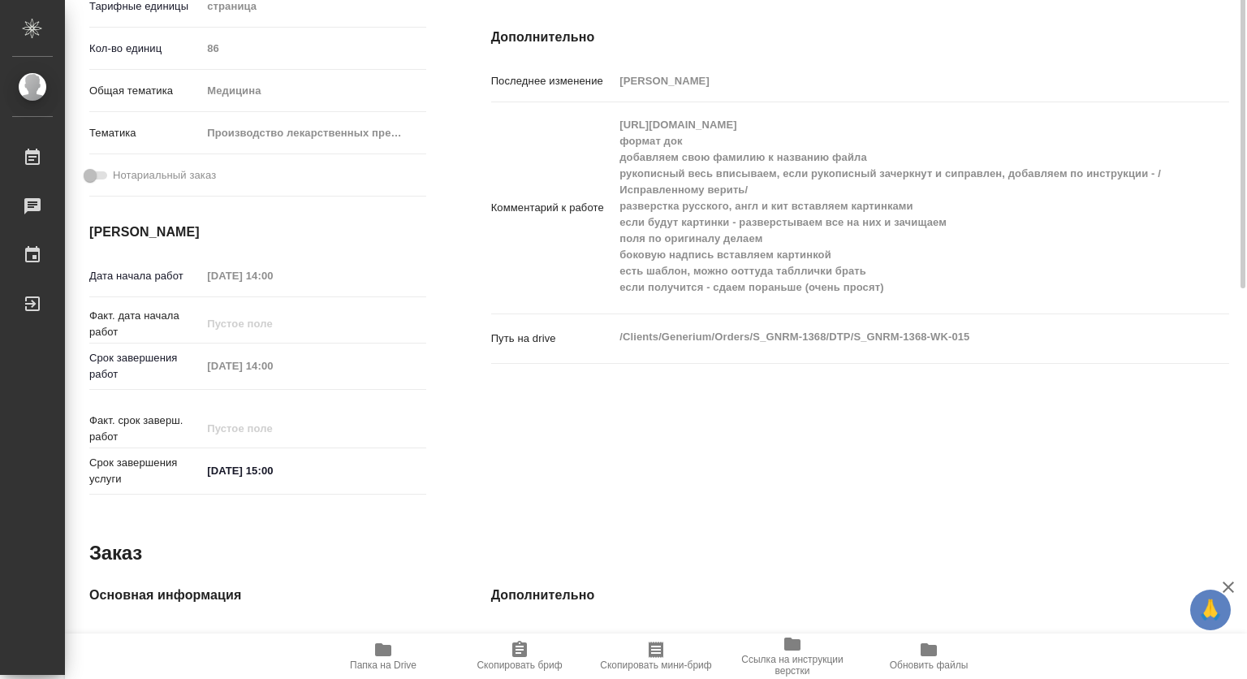
scroll to position [287, 0]
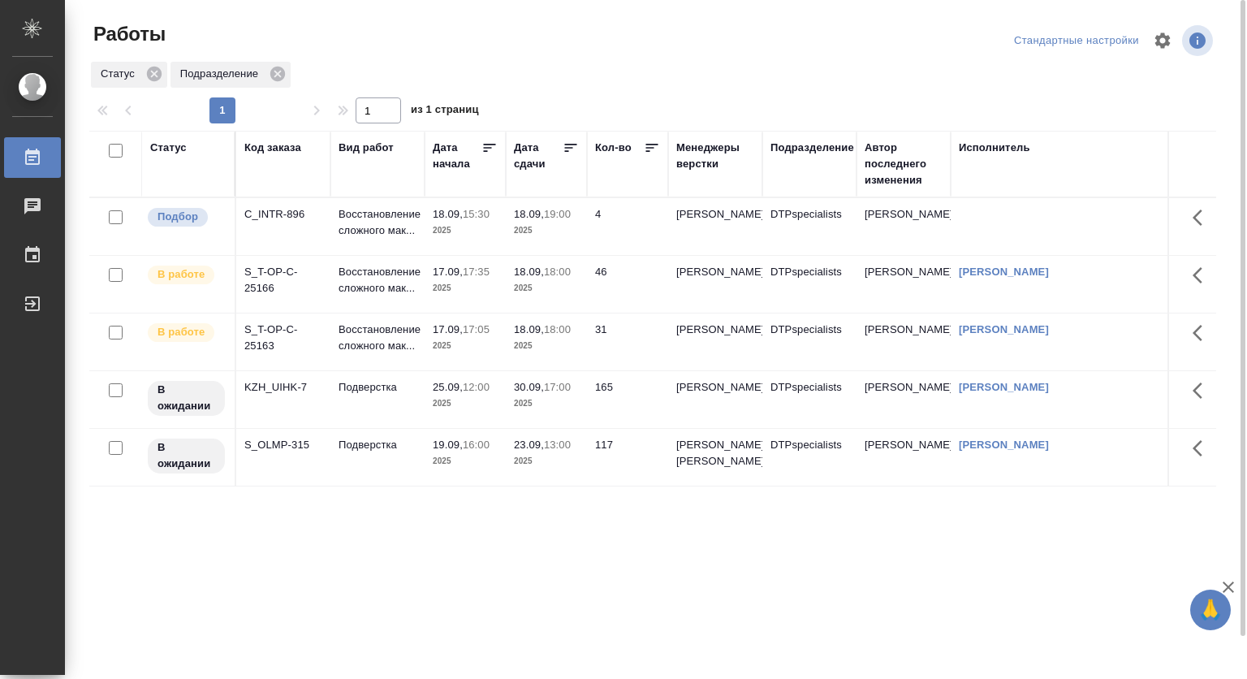
click at [572, 239] on p "2025" at bounding box center [546, 230] width 65 height 16
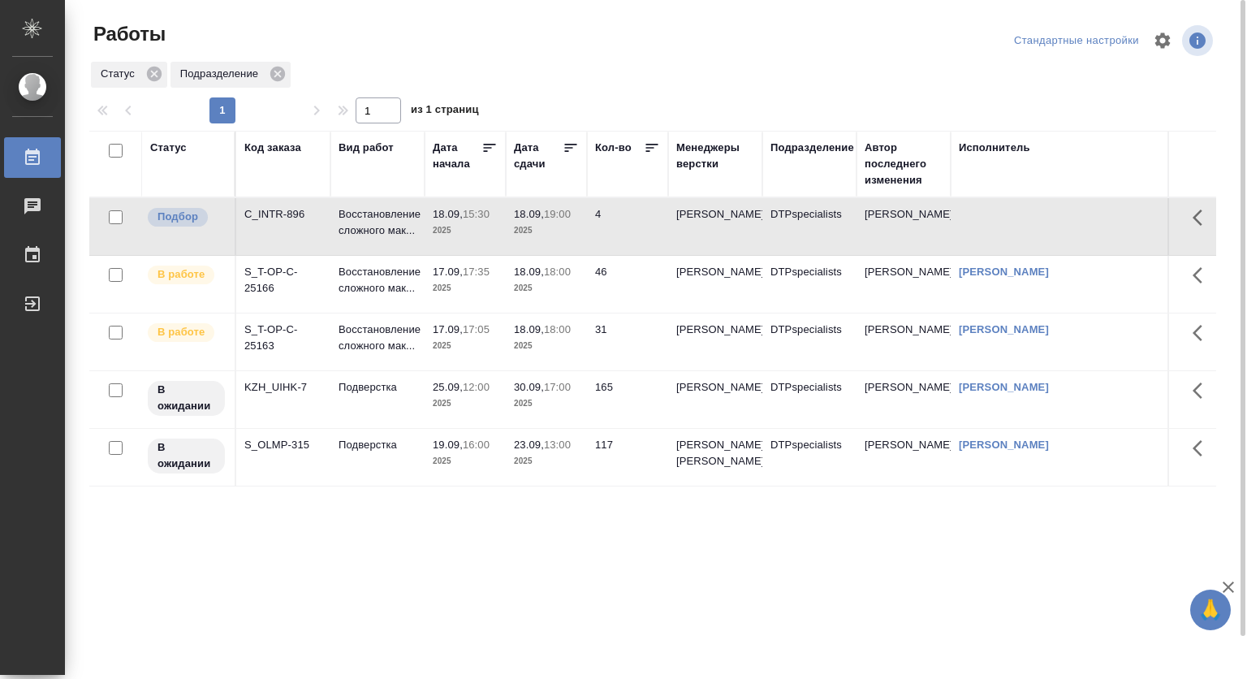
click at [572, 239] on p "2025" at bounding box center [546, 230] width 65 height 16
